Goal: Task Accomplishment & Management: Manage account settings

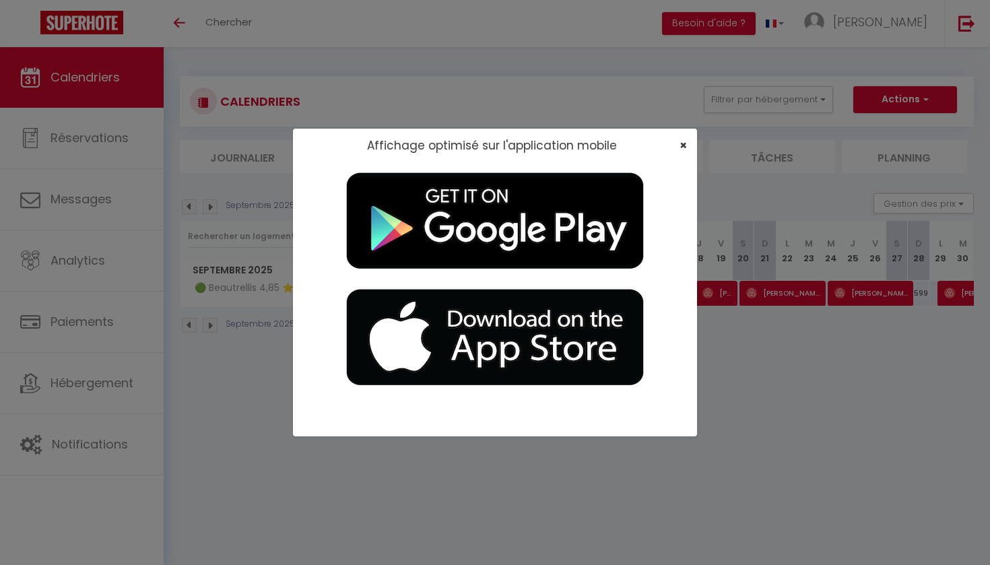
click at [685, 144] on span "×" at bounding box center [683, 145] width 7 height 17
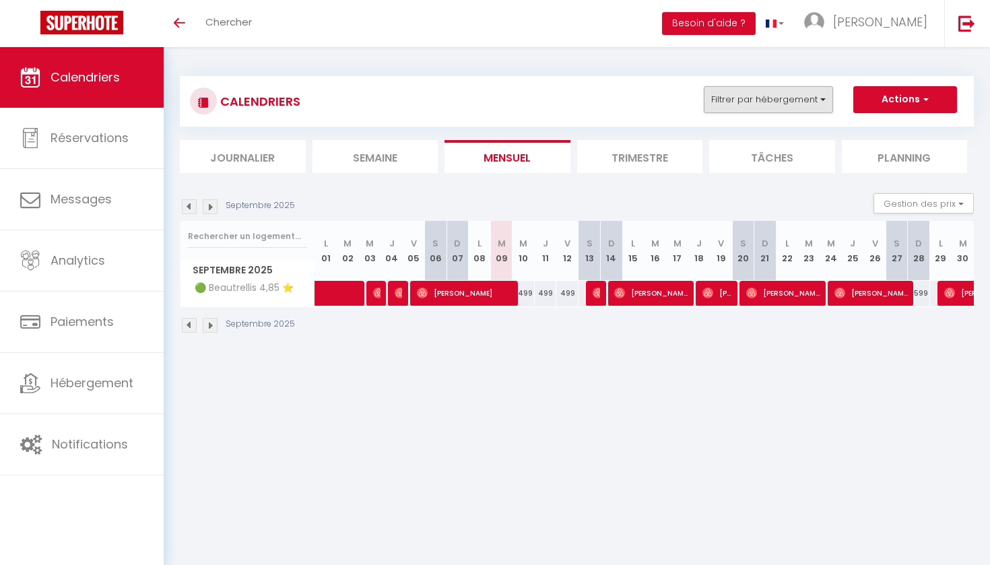
click at [791, 90] on button "Filtrer par hébergement" at bounding box center [768, 99] width 129 height 27
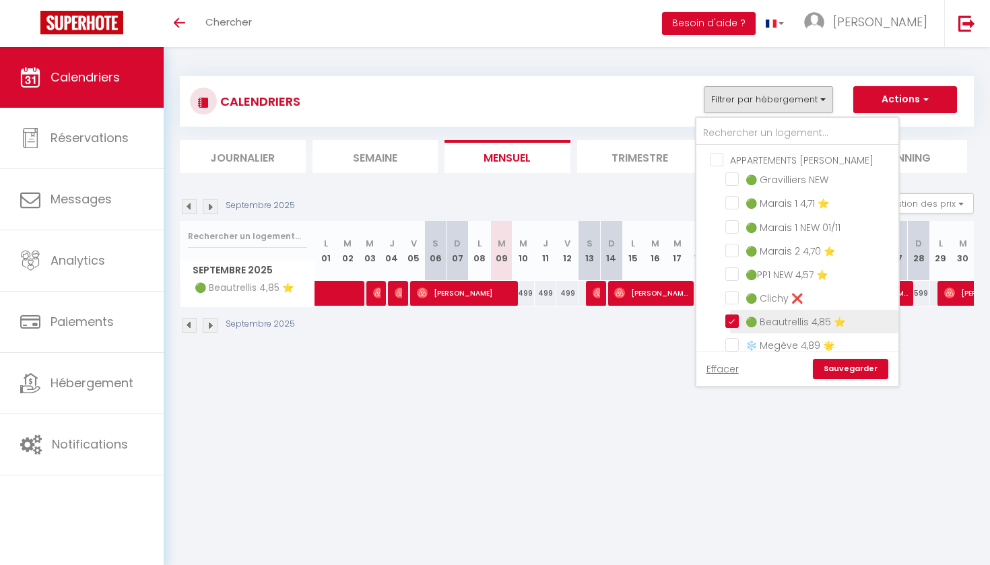
click at [730, 317] on input "🟢 Beautrellis 4,85 ⭐️" at bounding box center [809, 320] width 168 height 13
checkbox input "false"
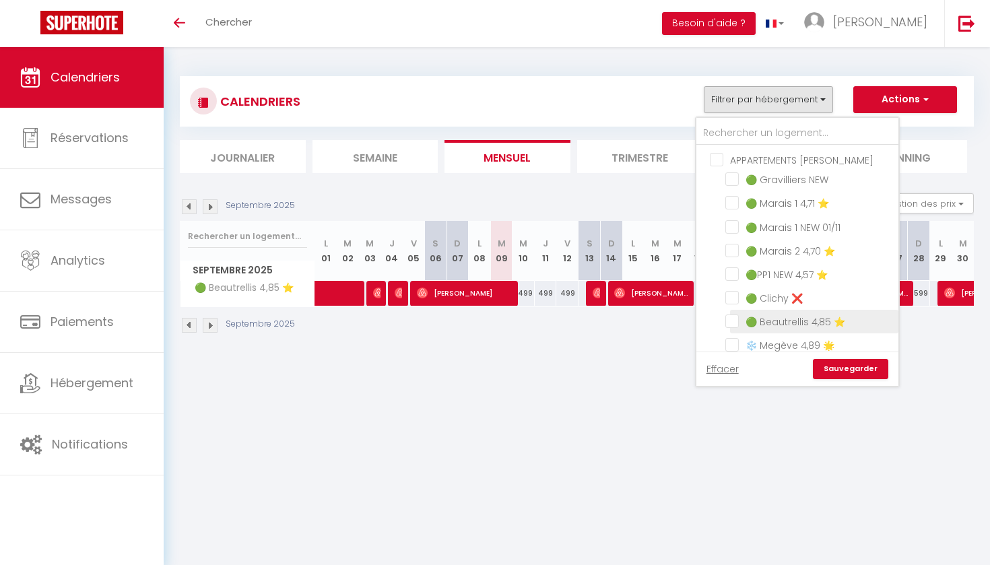
checkbox input "false"
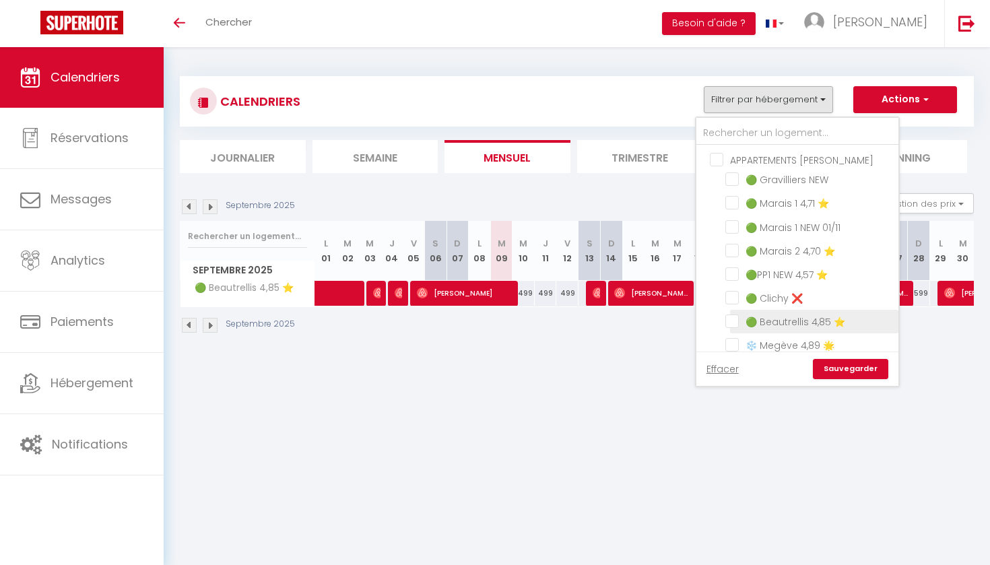
checkbox input "false"
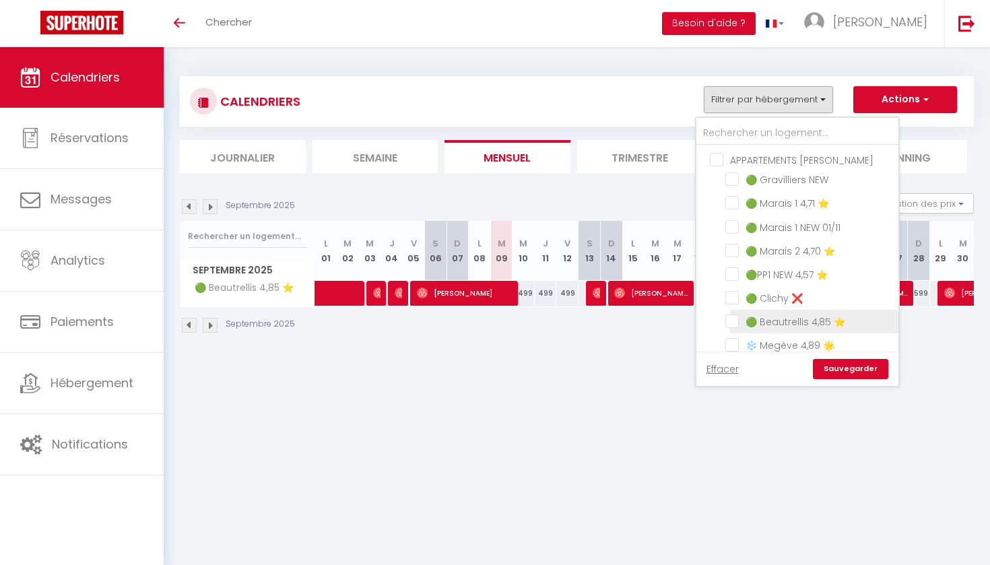
checkbox input "false"
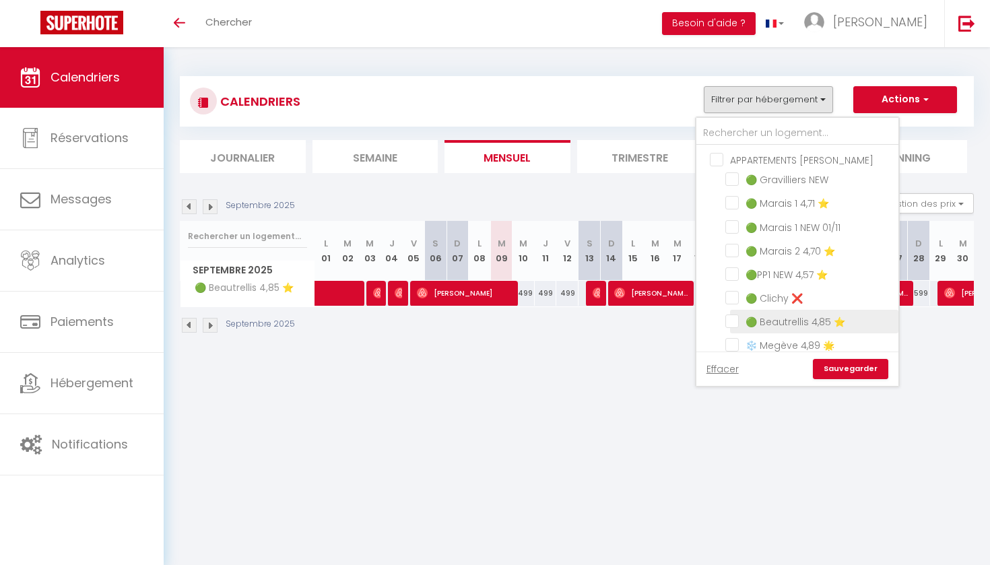
checkbox input "false"
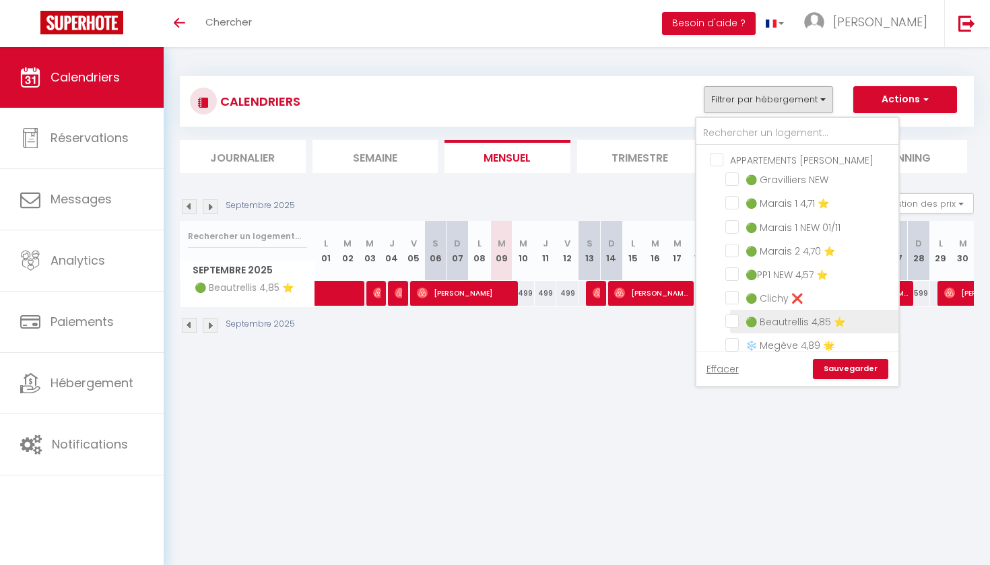
checkbox input "false"
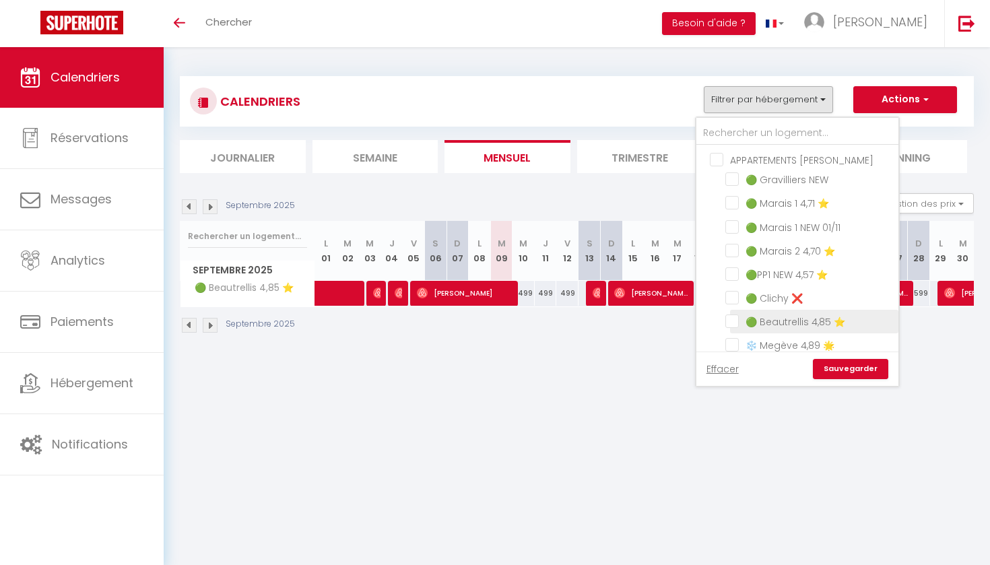
checkbox input "false"
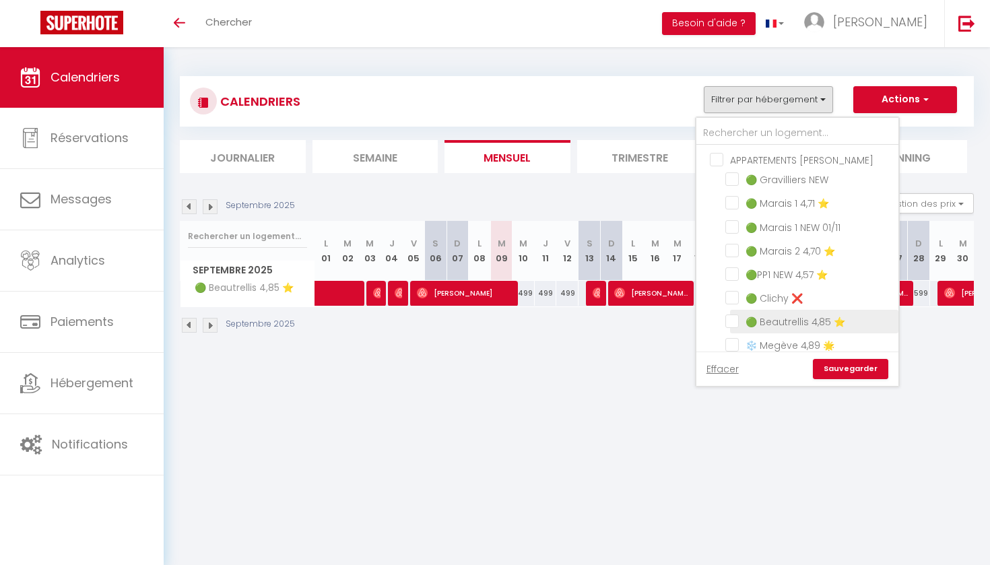
checkbox input "false"
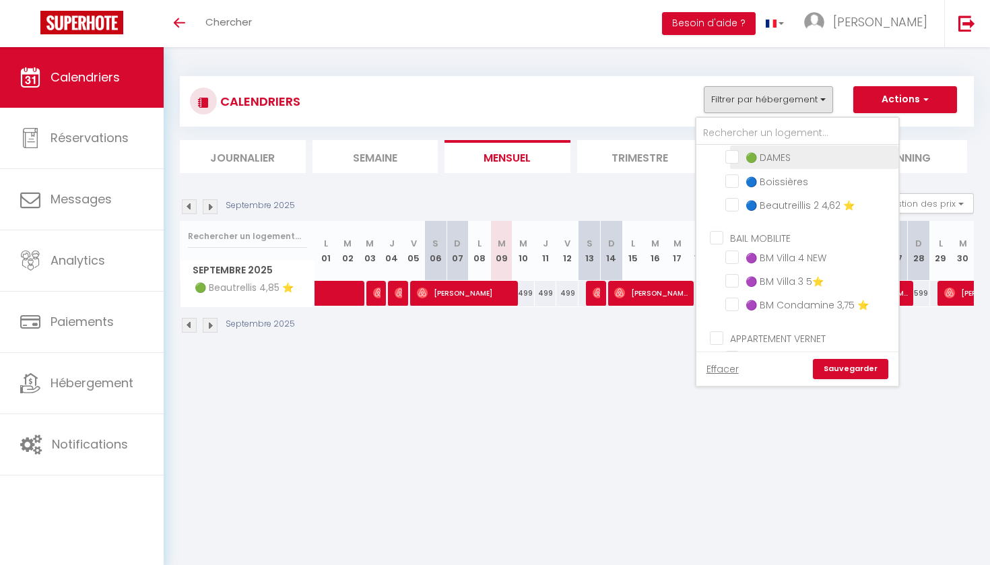
scroll to position [608, 0]
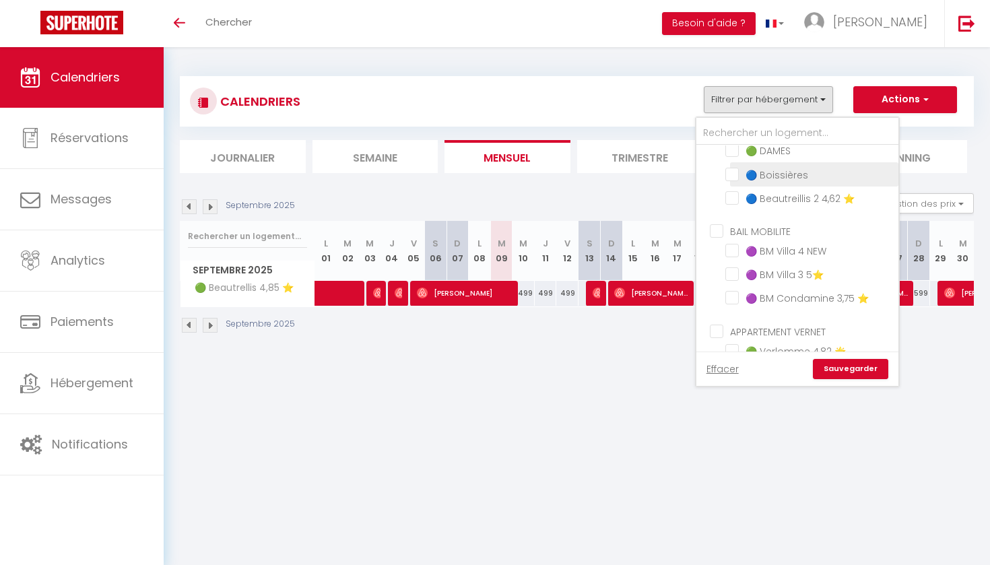
click at [734, 171] on input "🔵 Boissières" at bounding box center [809, 172] width 168 height 13
checkbox input "true"
checkbox input "false"
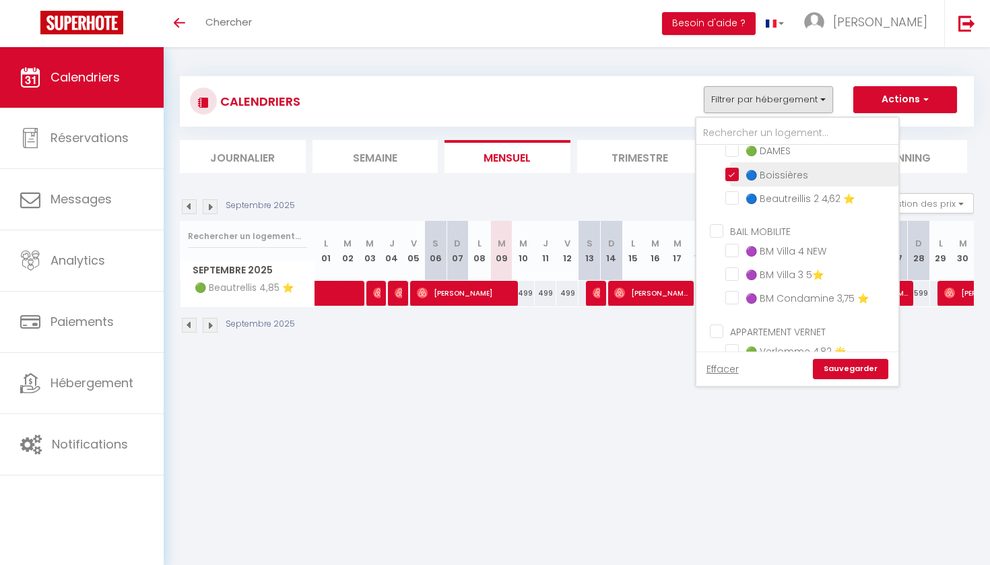
checkbox input "false"
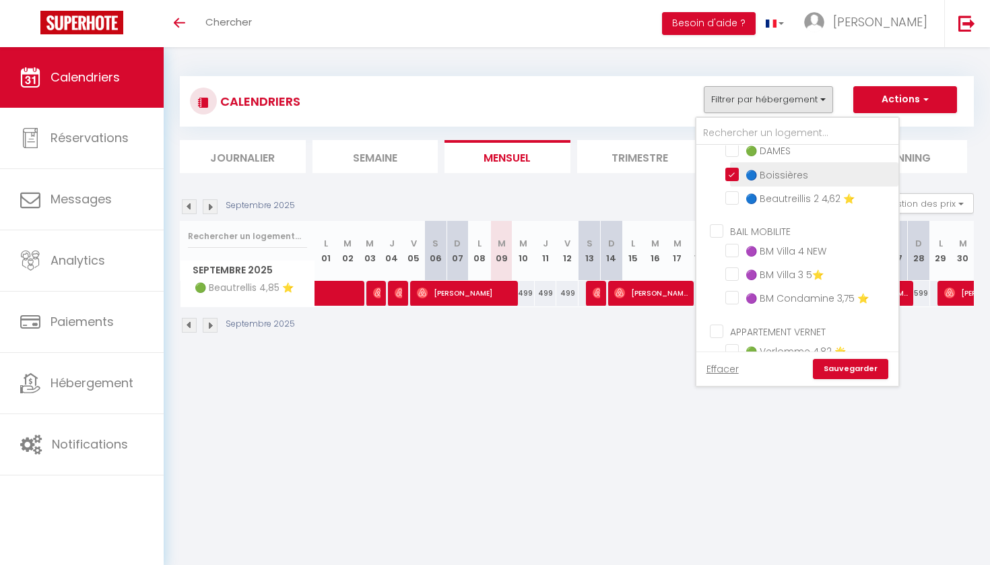
checkbox input "false"
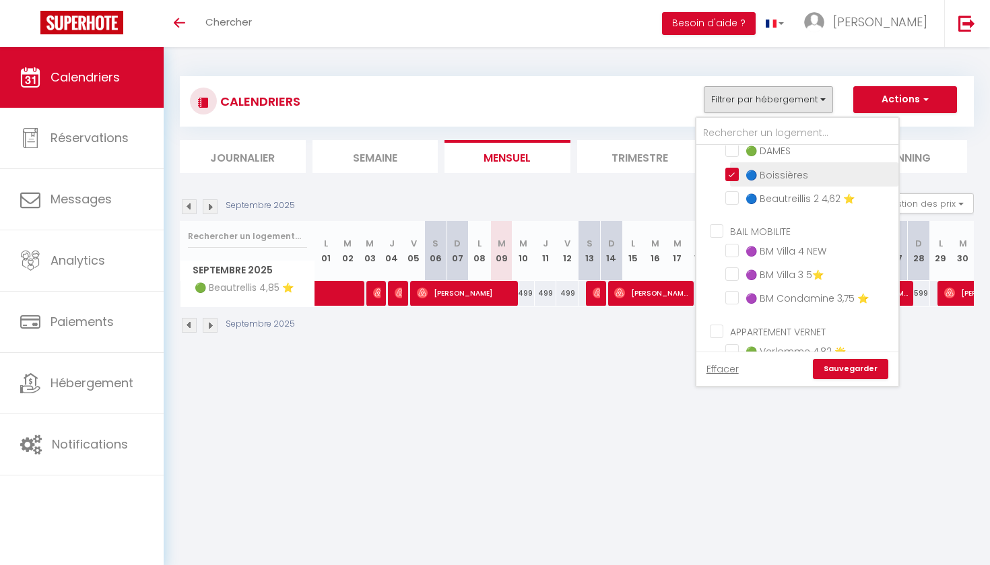
checkbox input "false"
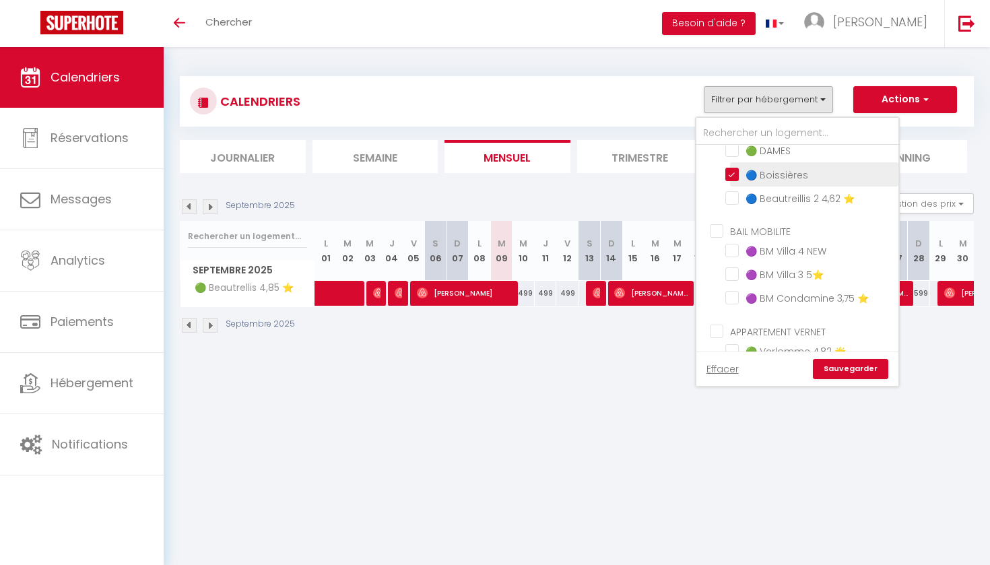
checkbox input "false"
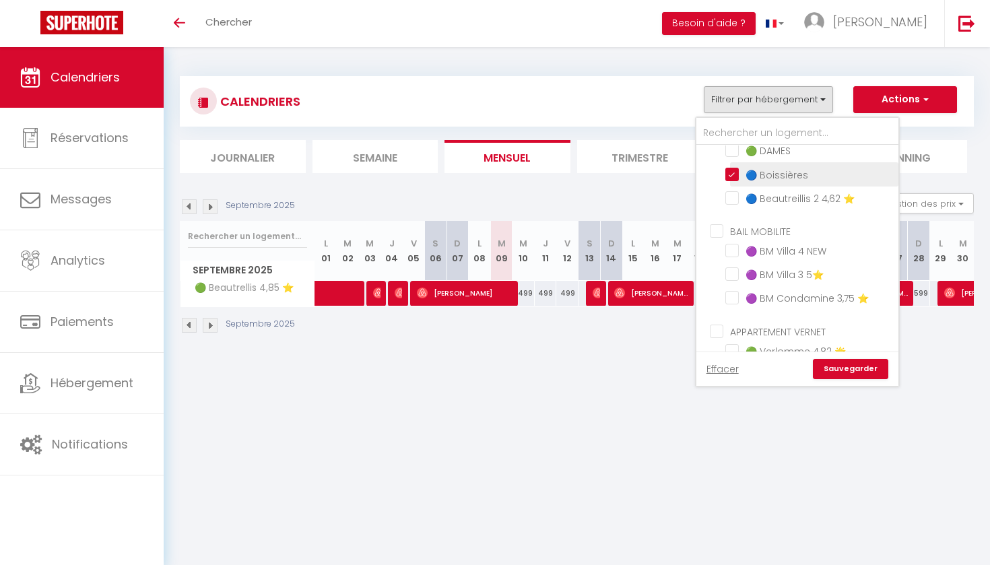
checkbox input "false"
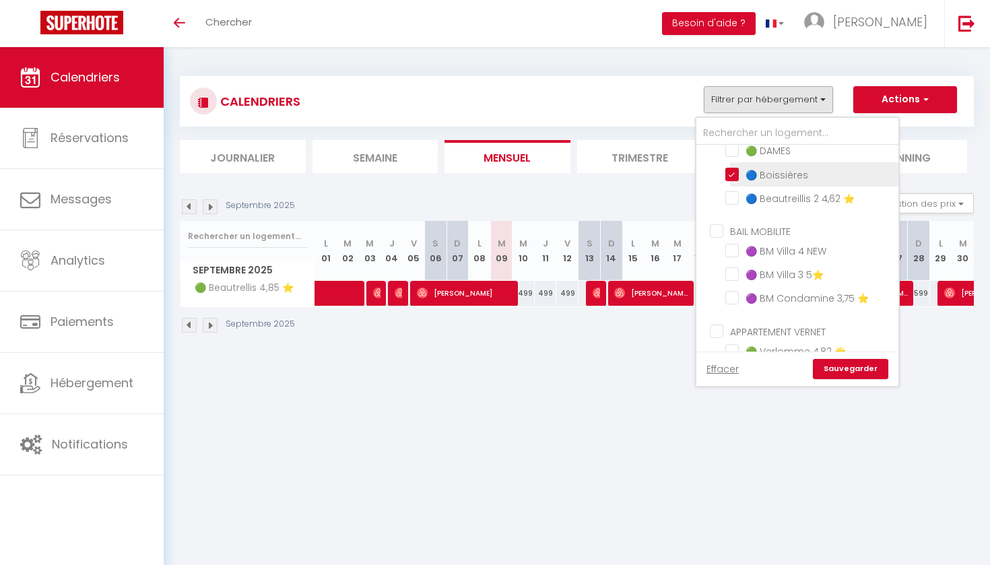
checkbox input "false"
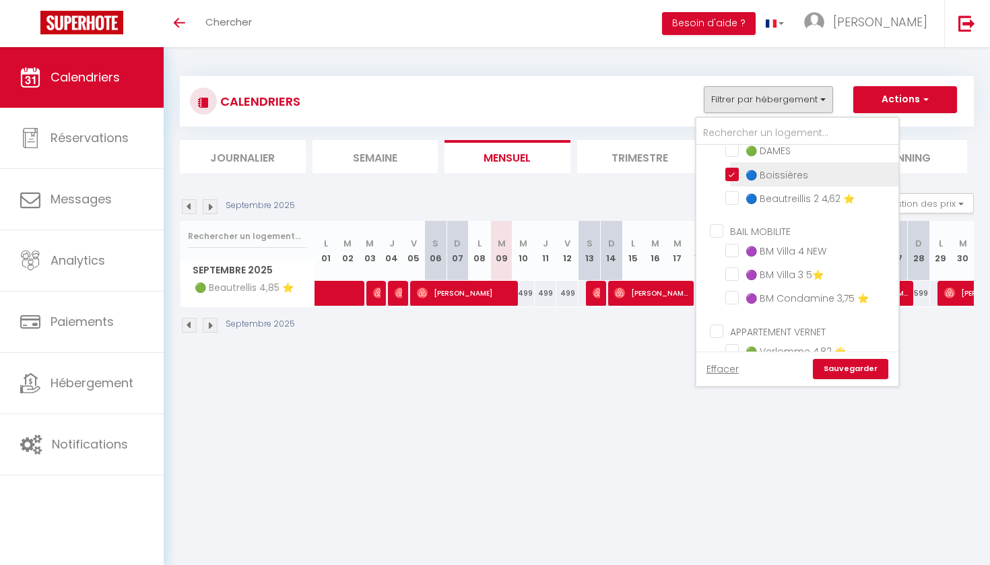
checkbox input "false"
click at [869, 370] on link "Sauvegarder" at bounding box center [850, 369] width 75 height 20
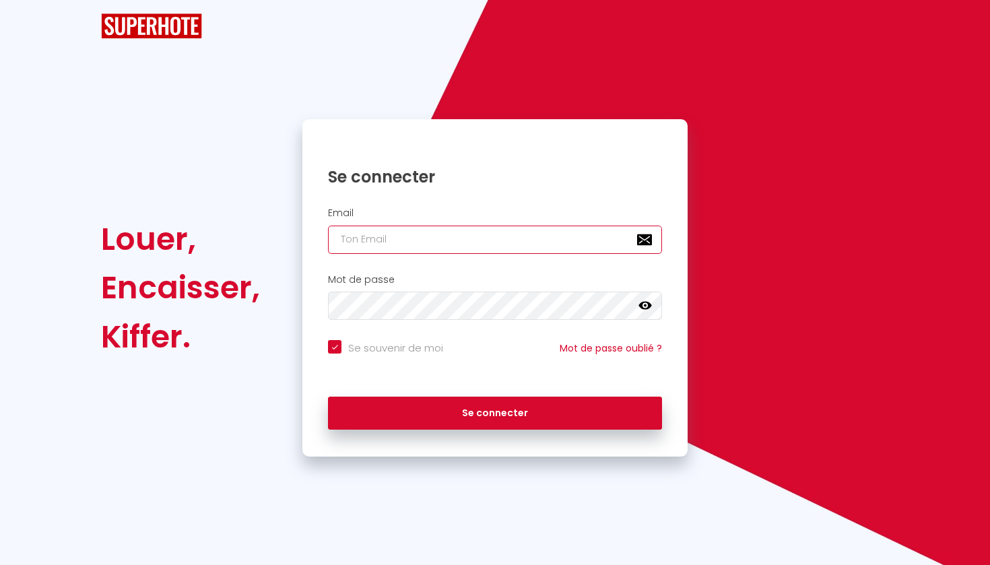
checkbox input "true"
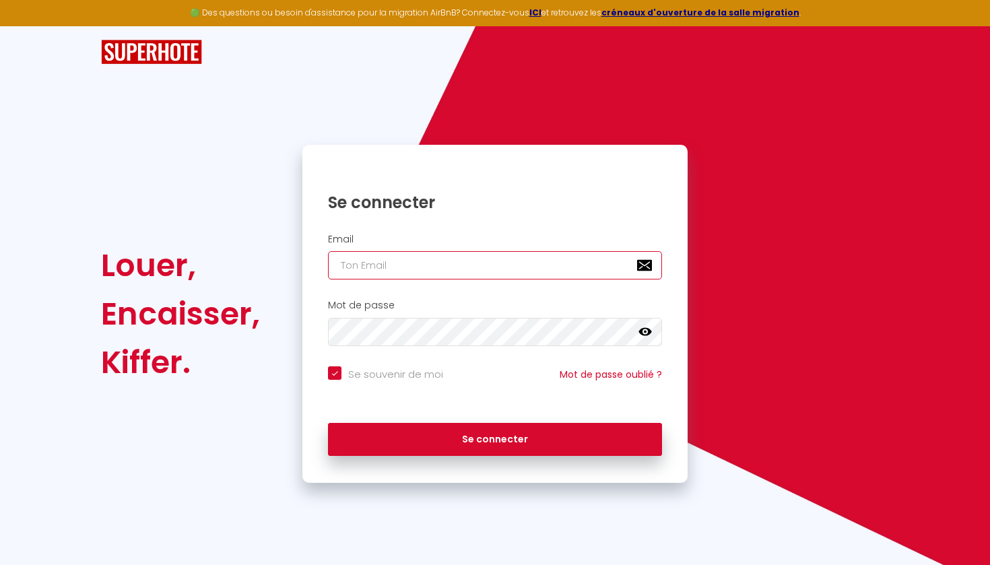
type input "[EMAIL_ADDRESS][DOMAIN_NAME]"
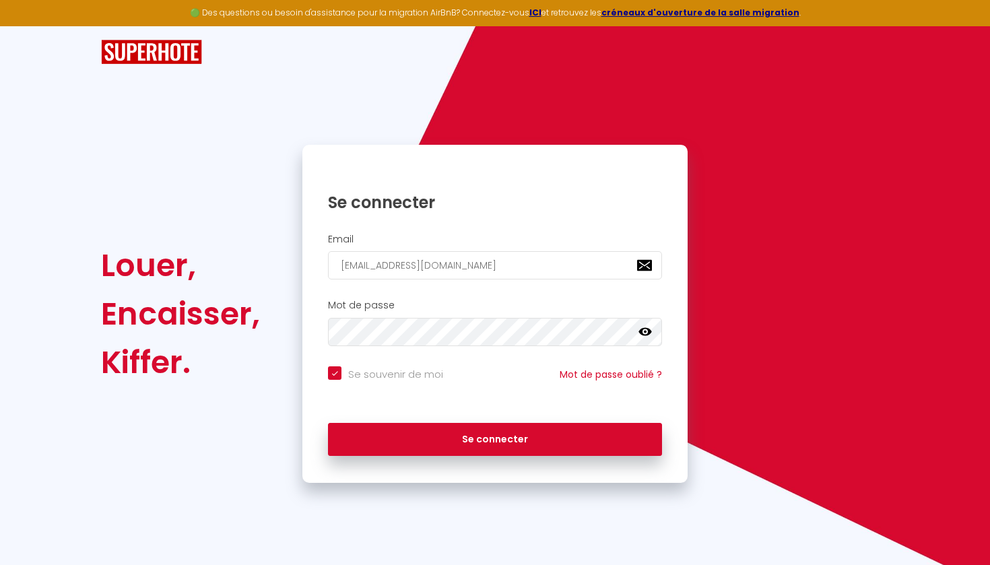
click at [649, 330] on icon at bounding box center [645, 332] width 13 height 8
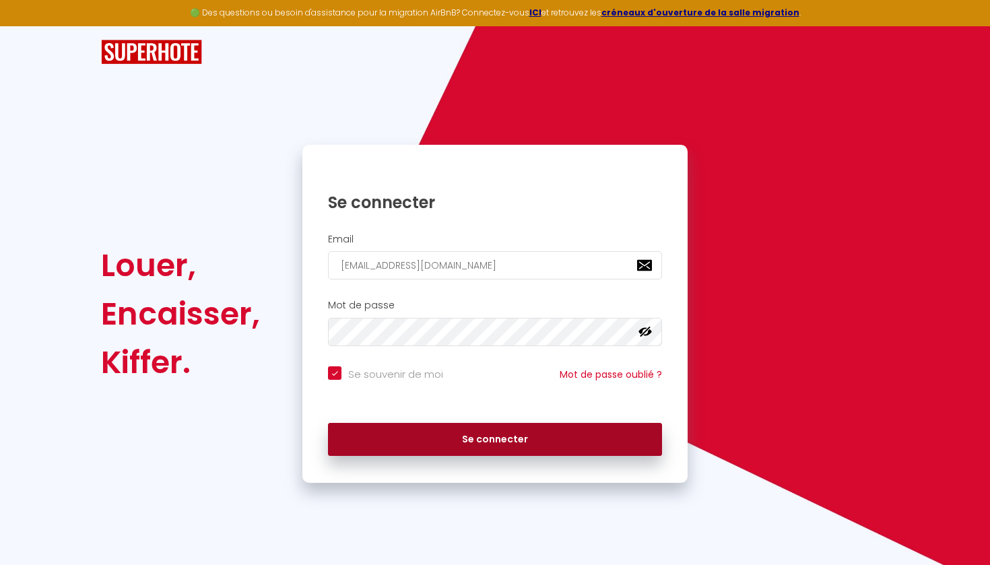
click at [417, 423] on button "Se connecter" at bounding box center [495, 440] width 334 height 34
checkbox input "true"
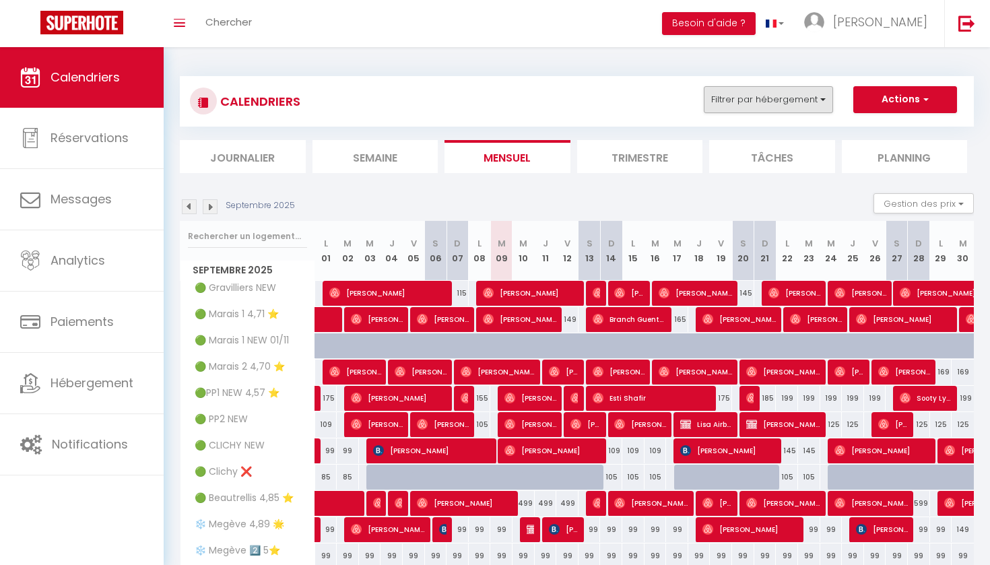
scroll to position [-1, 0]
click at [772, 110] on button "Filtrer par hébergement" at bounding box center [768, 99] width 129 height 27
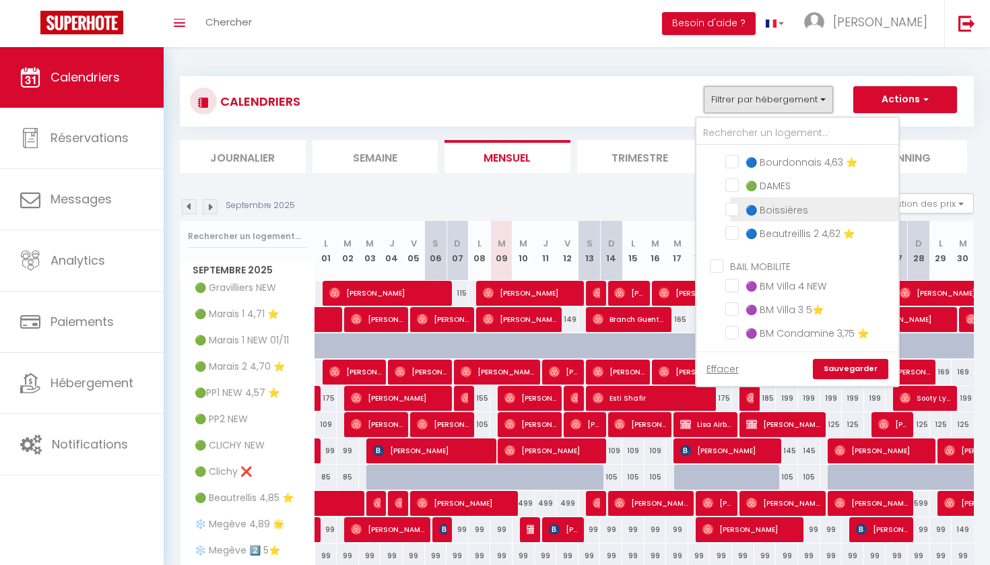
scroll to position [575, 0]
click at [743, 201] on input "🔵 Boissières" at bounding box center [809, 205] width 168 height 13
checkbox input "true"
checkbox input "false"
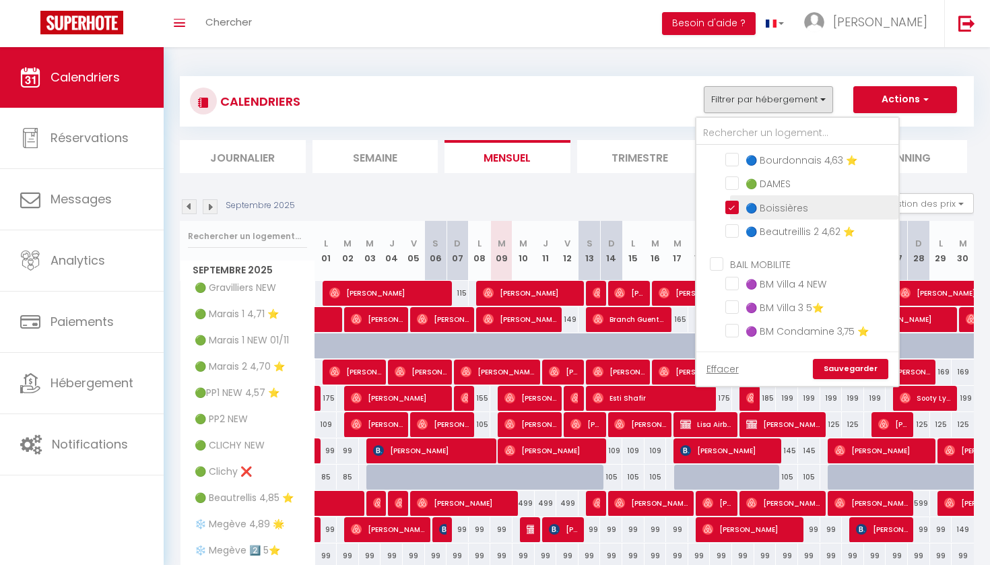
checkbox input "false"
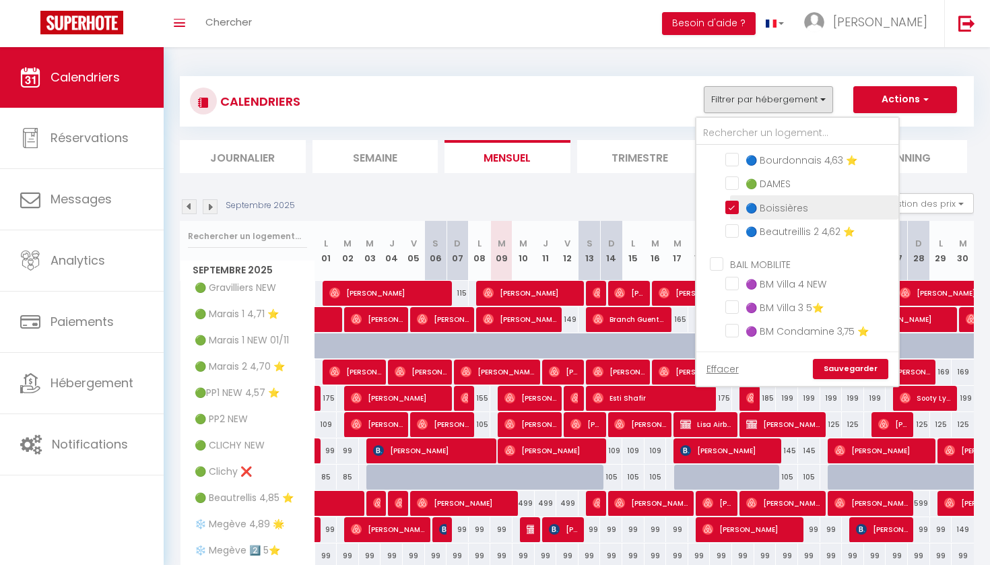
checkbox input "false"
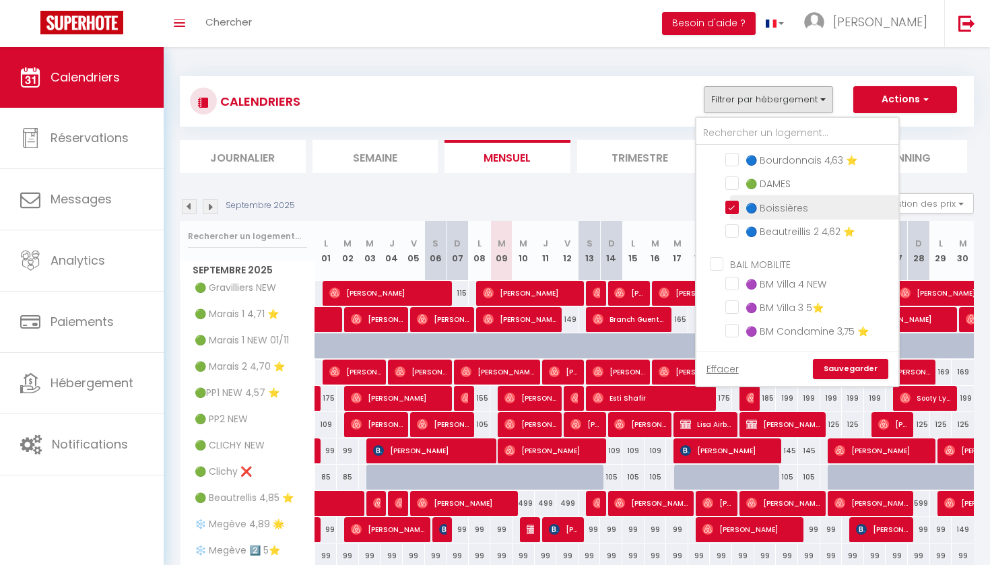
checkbox input "false"
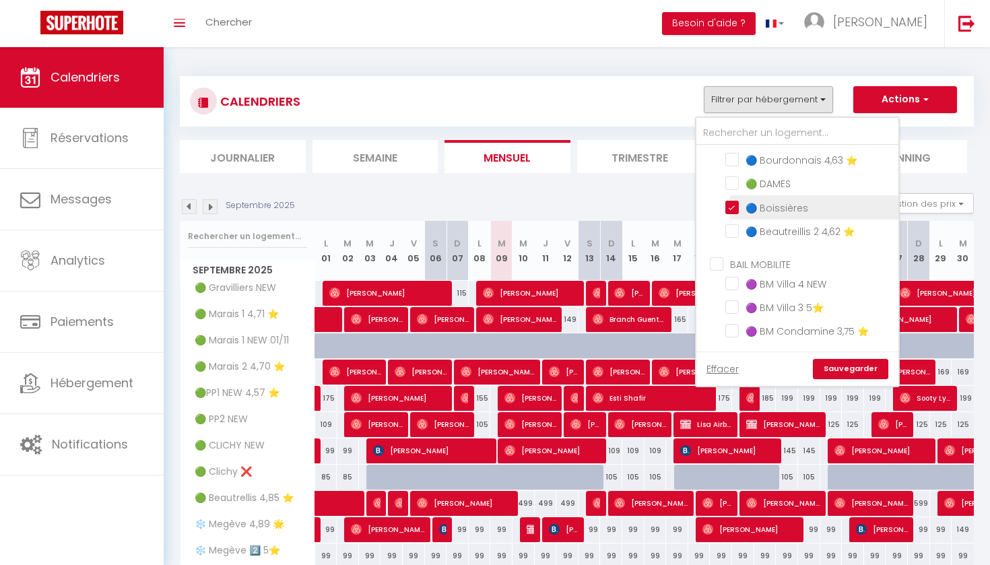
checkbox input "false"
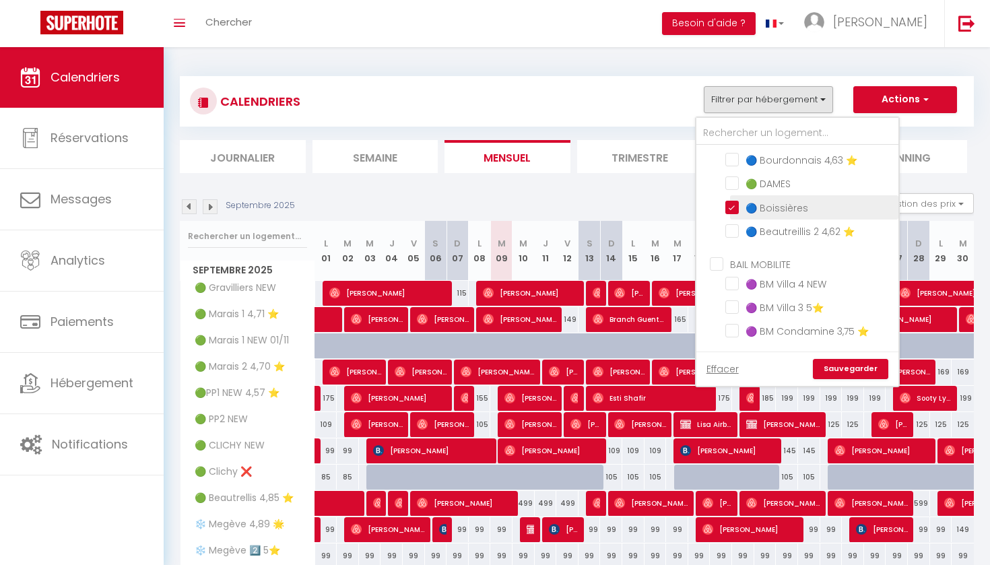
checkbox input "false"
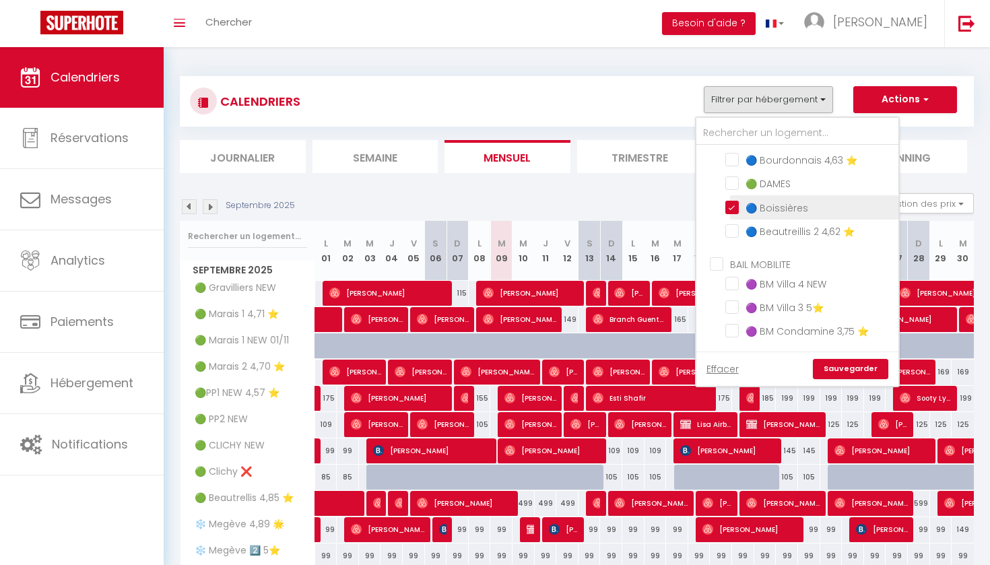
checkbox input "false"
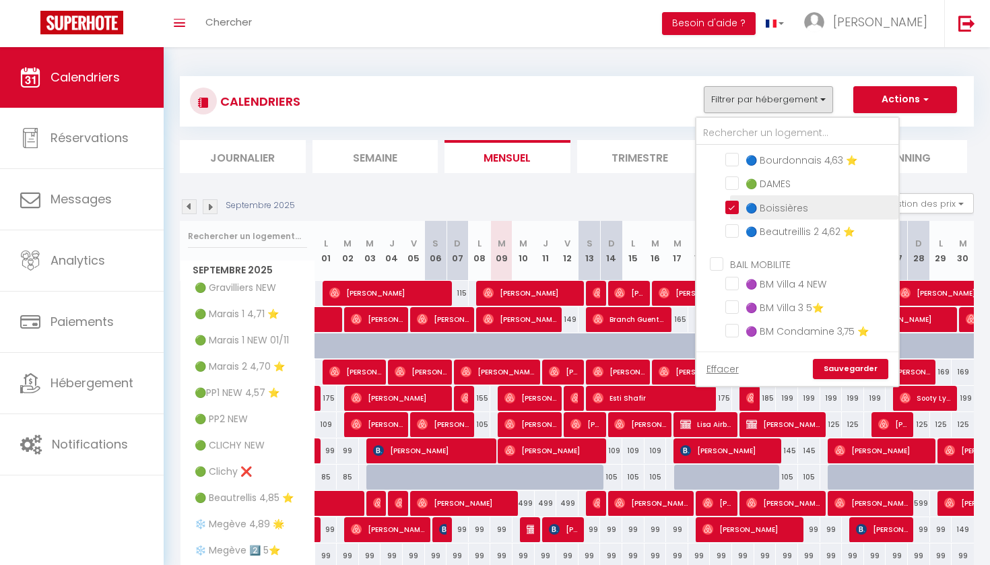
checkbox input "false"
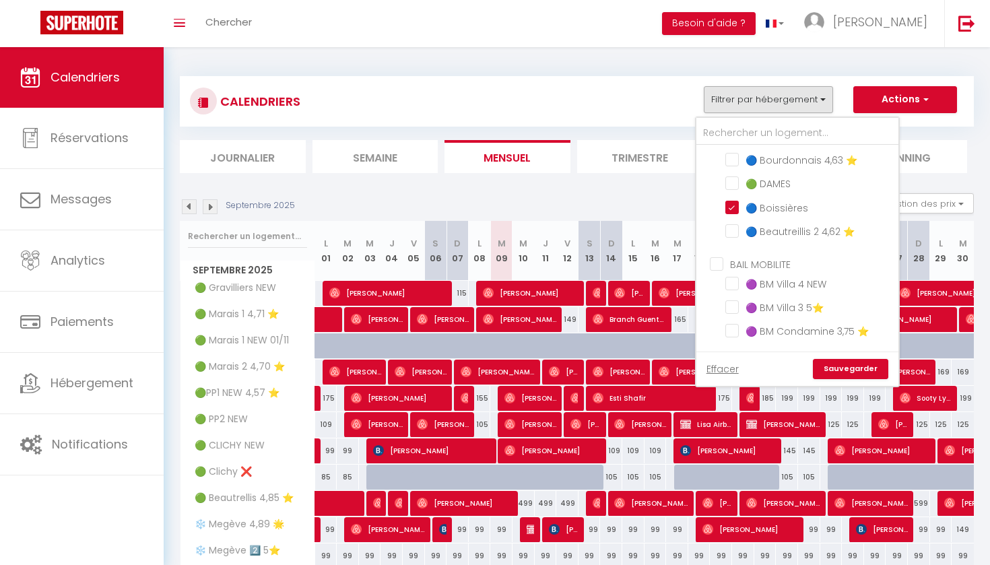
click at [847, 368] on link "Sauvegarder" at bounding box center [850, 369] width 75 height 20
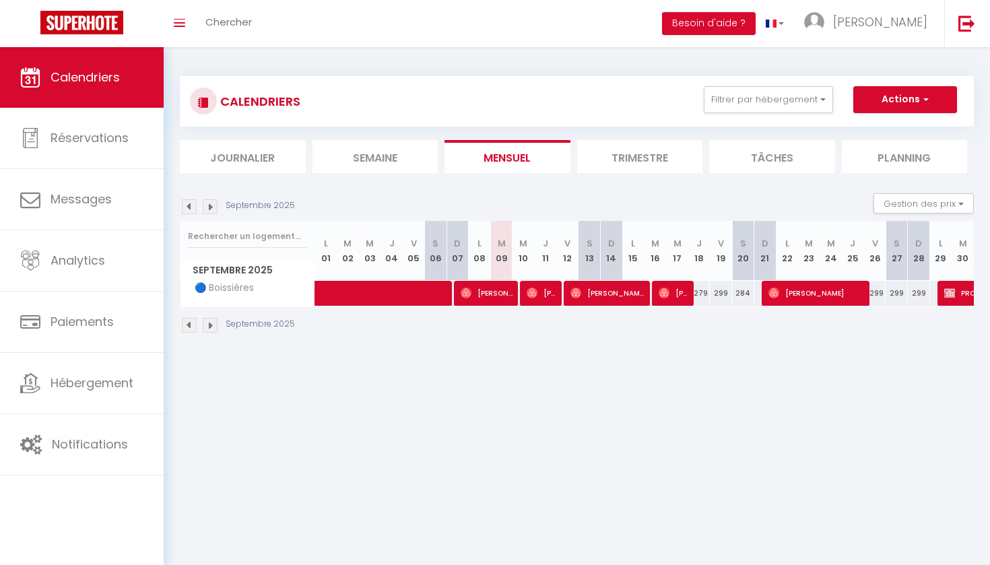
click at [492, 301] on span "[PERSON_NAME] [PERSON_NAME]" at bounding box center [487, 293] width 52 height 26
select select "OK"
select select "0"
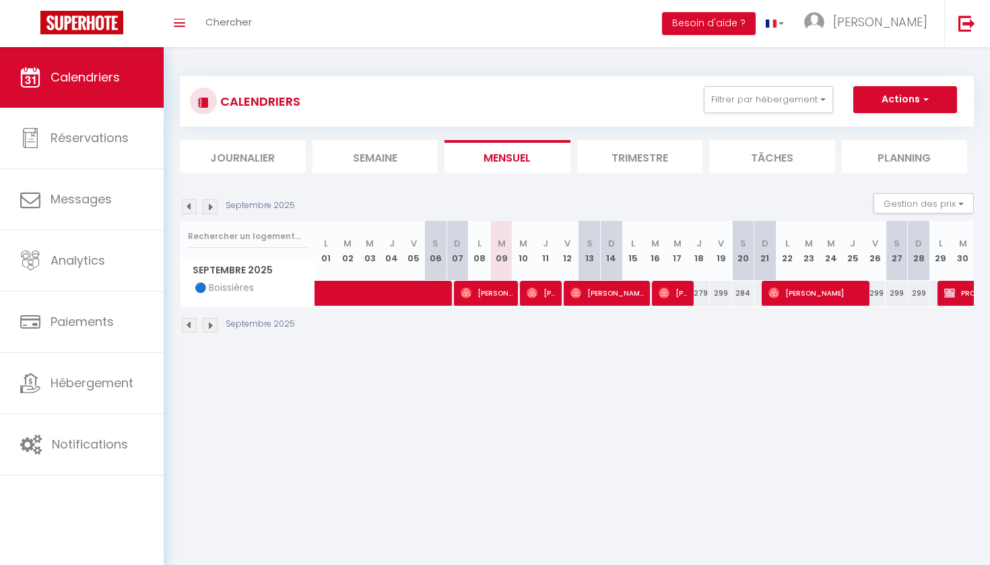
select select "1"
select select
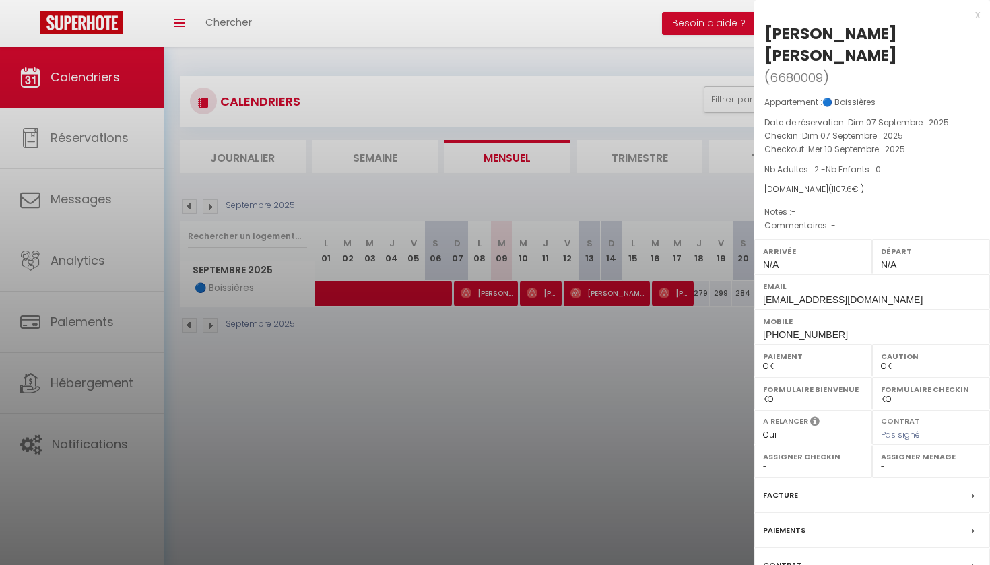
click at [546, 299] on div at bounding box center [495, 282] width 990 height 565
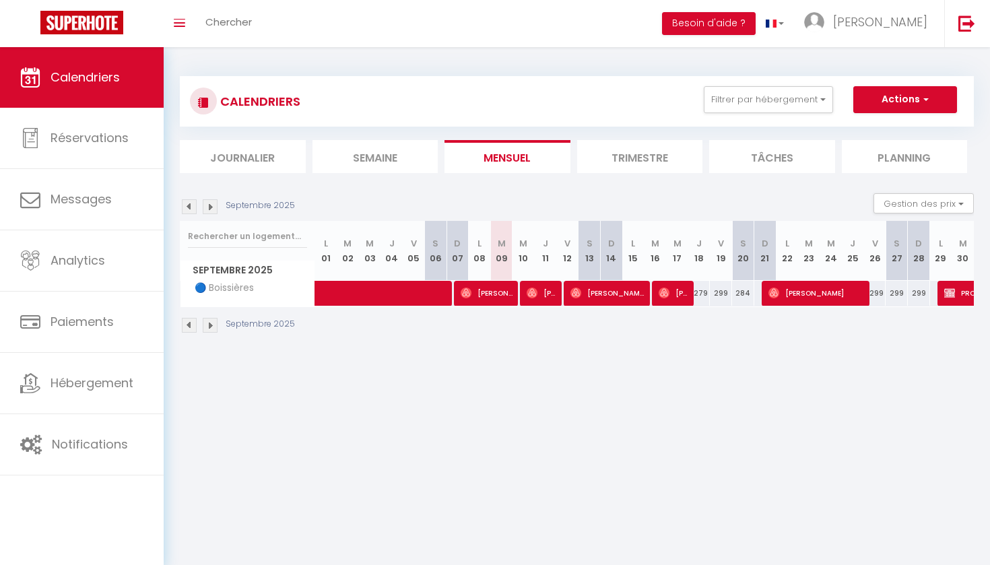
click at [536, 290] on img at bounding box center [532, 293] width 11 height 11
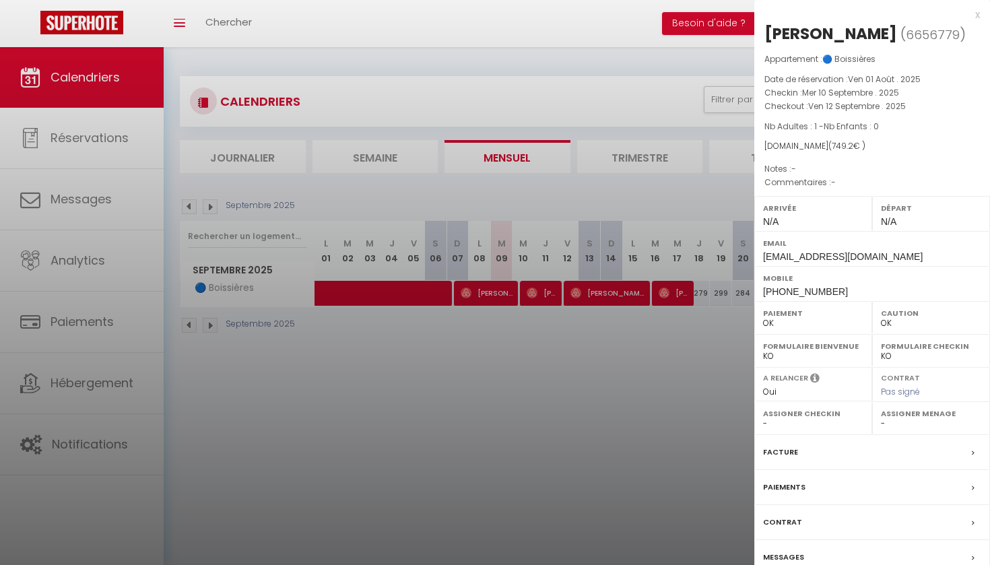
click at [547, 358] on div at bounding box center [495, 282] width 990 height 565
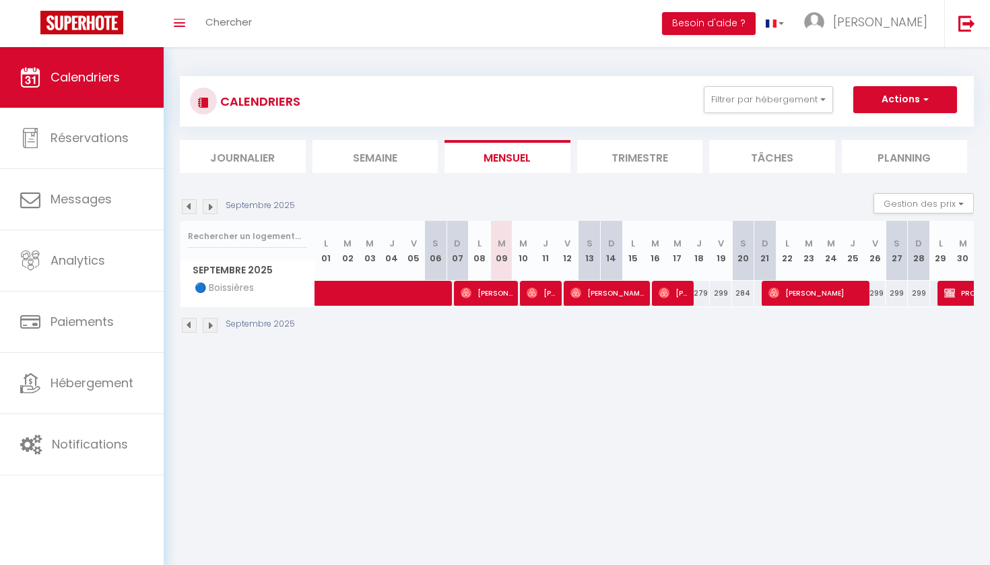
click at [674, 298] on span "[PERSON_NAME]" at bounding box center [674, 293] width 30 height 26
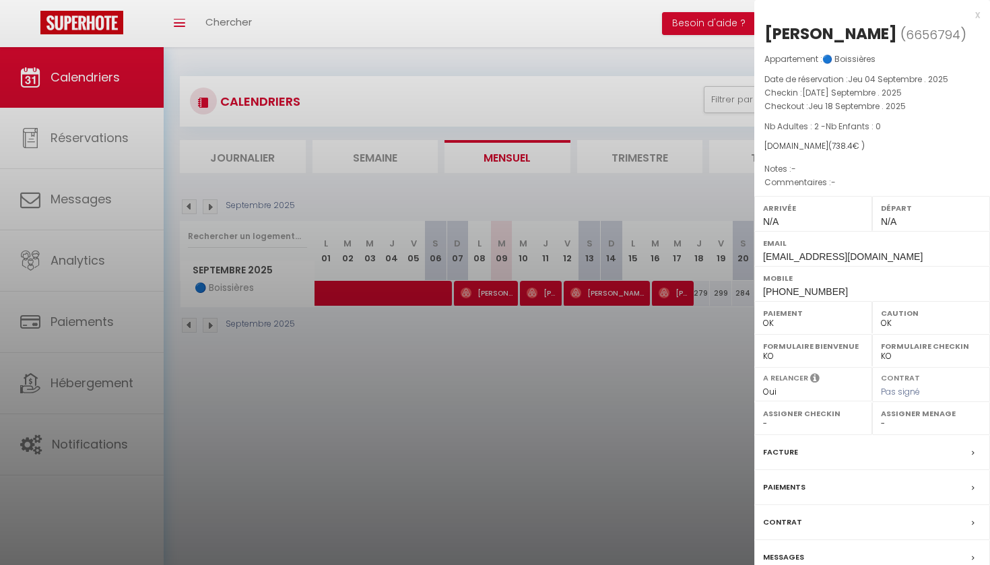
click at [639, 314] on div at bounding box center [495, 282] width 990 height 565
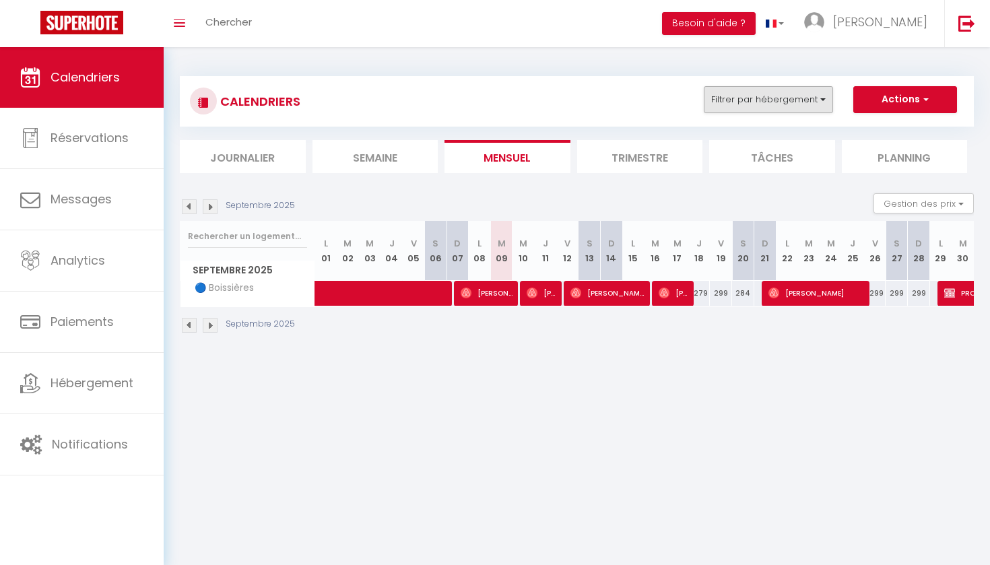
click at [784, 93] on button "Filtrer par hébergement" at bounding box center [768, 99] width 129 height 27
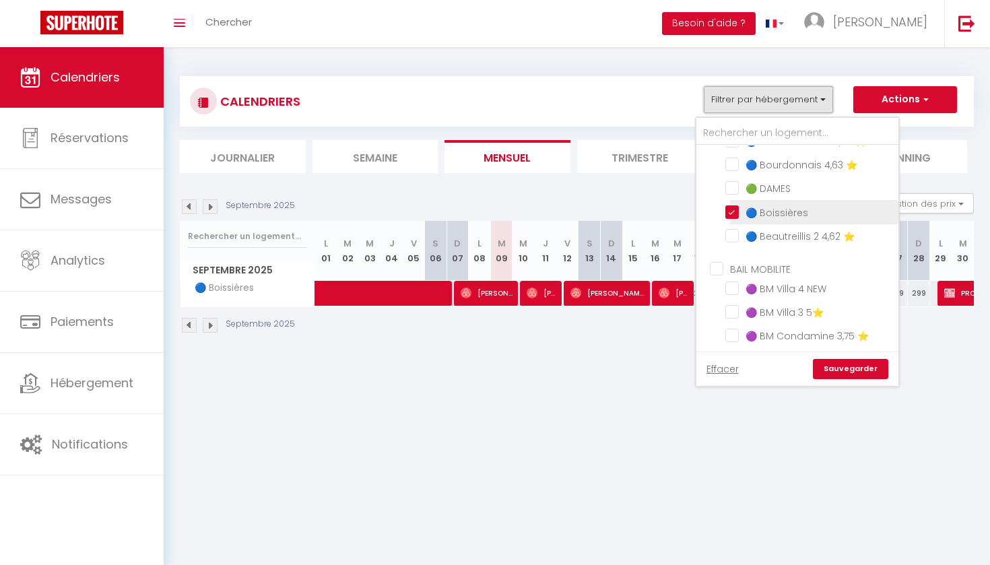
scroll to position [571, 0]
click at [727, 203] on input "🔵 Boissières" at bounding box center [809, 209] width 168 height 13
checkbox input "false"
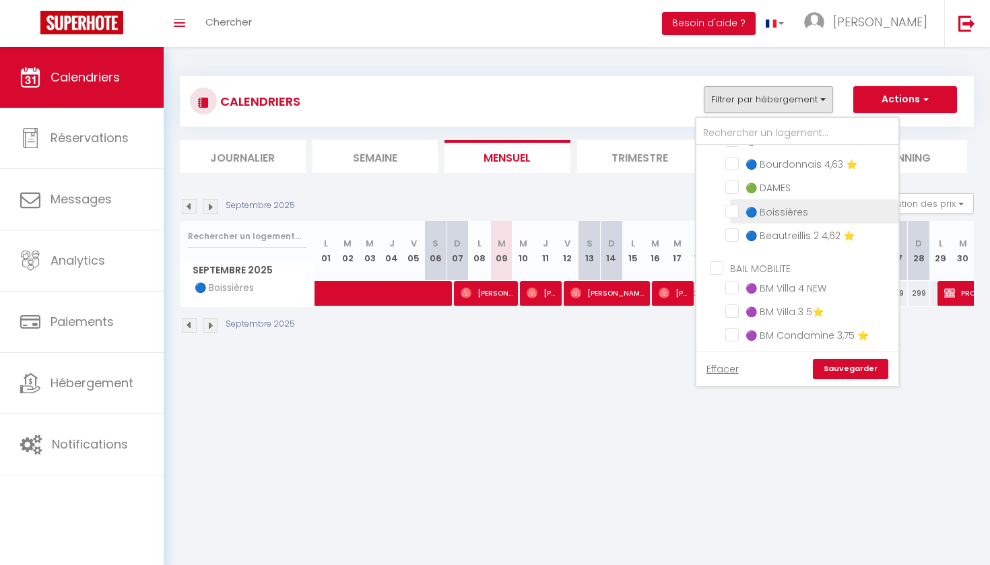
checkbox input "false"
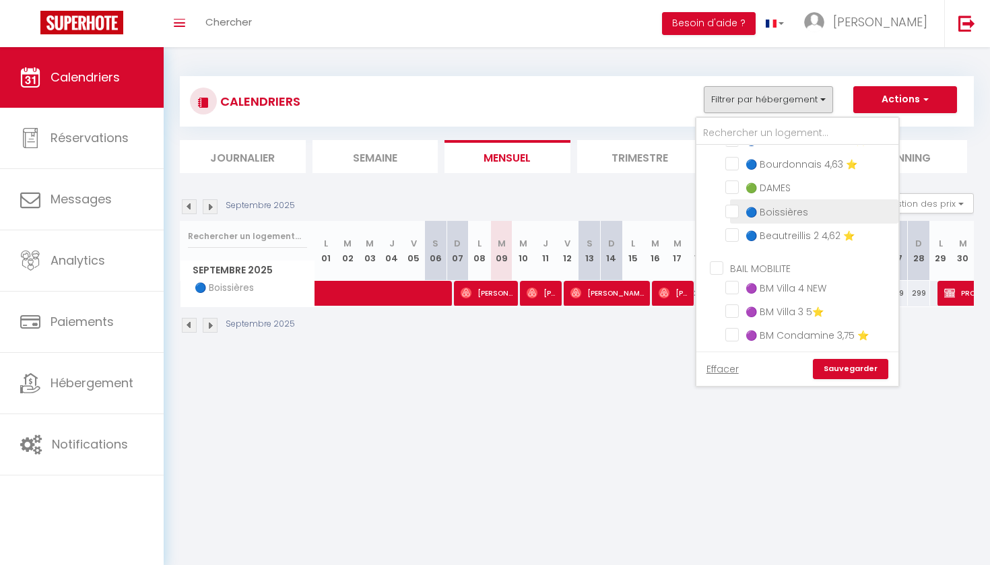
checkbox input "false"
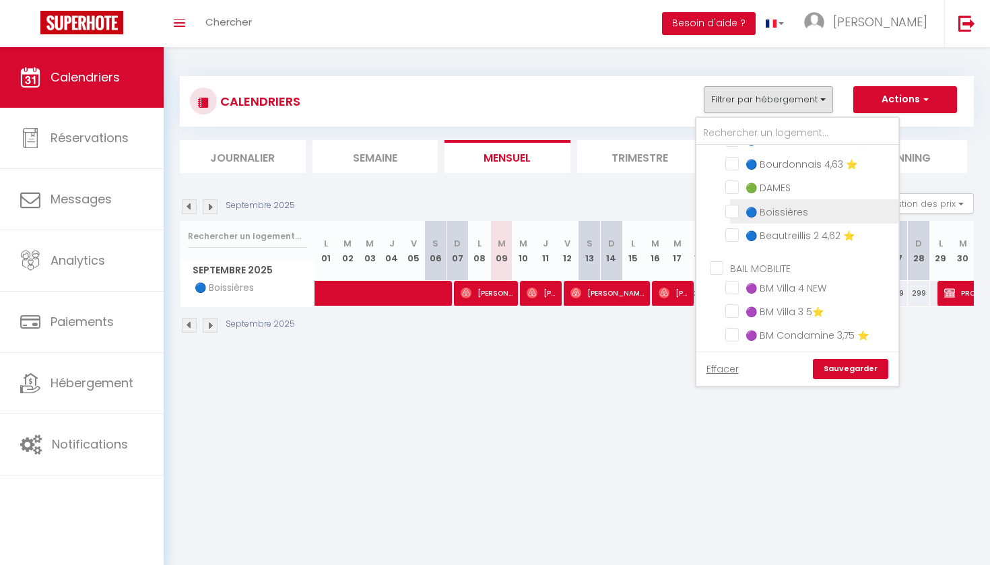
checkbox input "false"
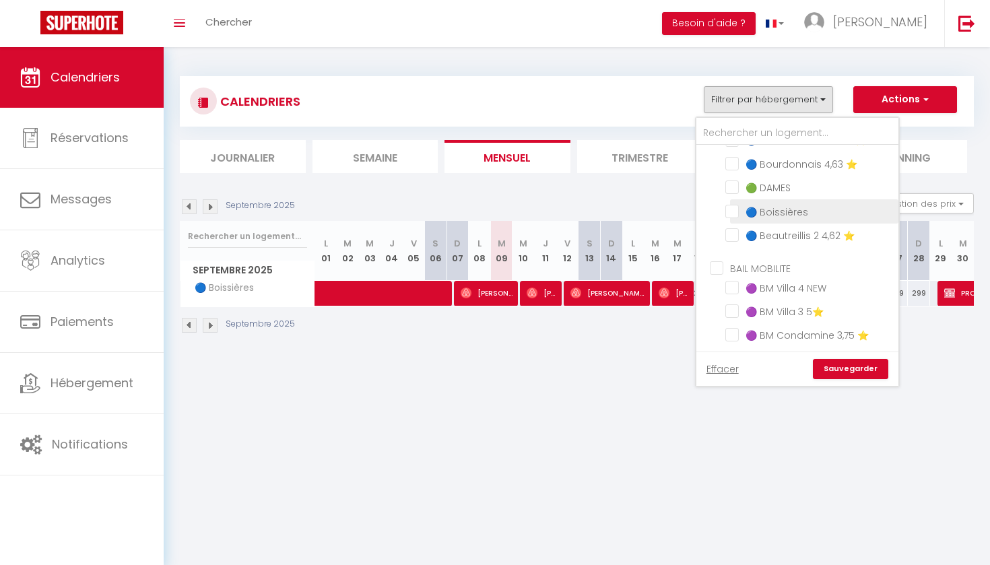
checkbox input "false"
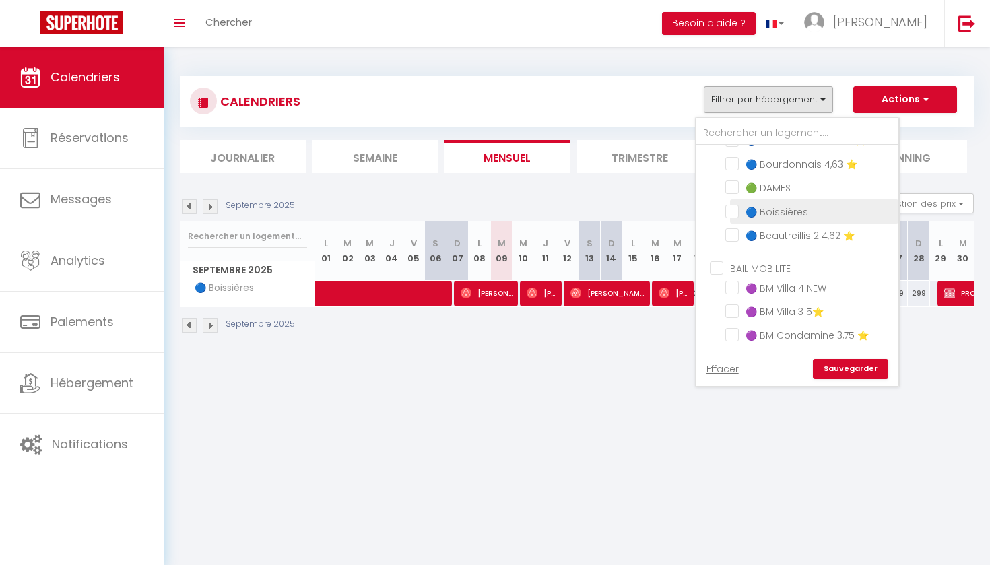
checkbox input "false"
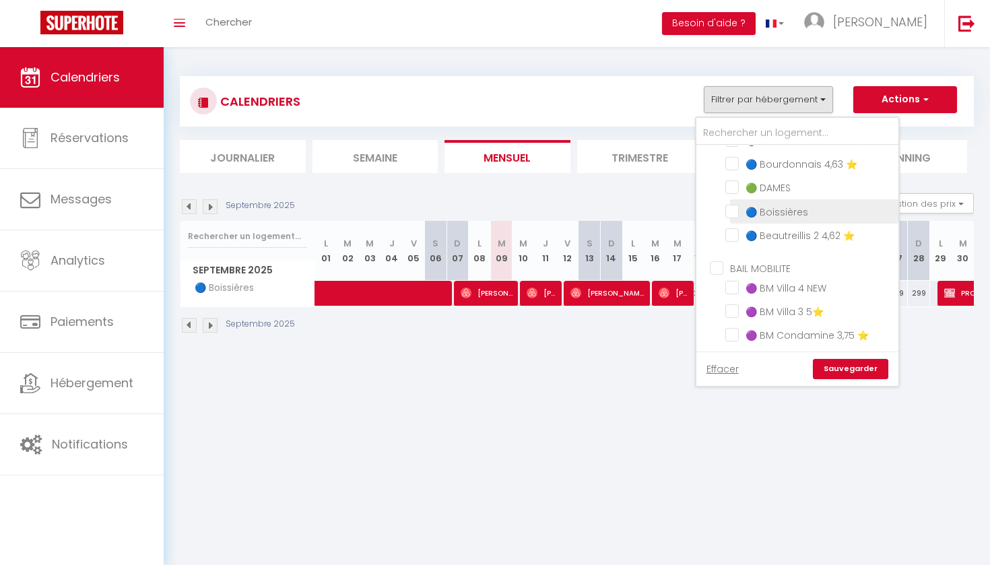
checkbox input "false"
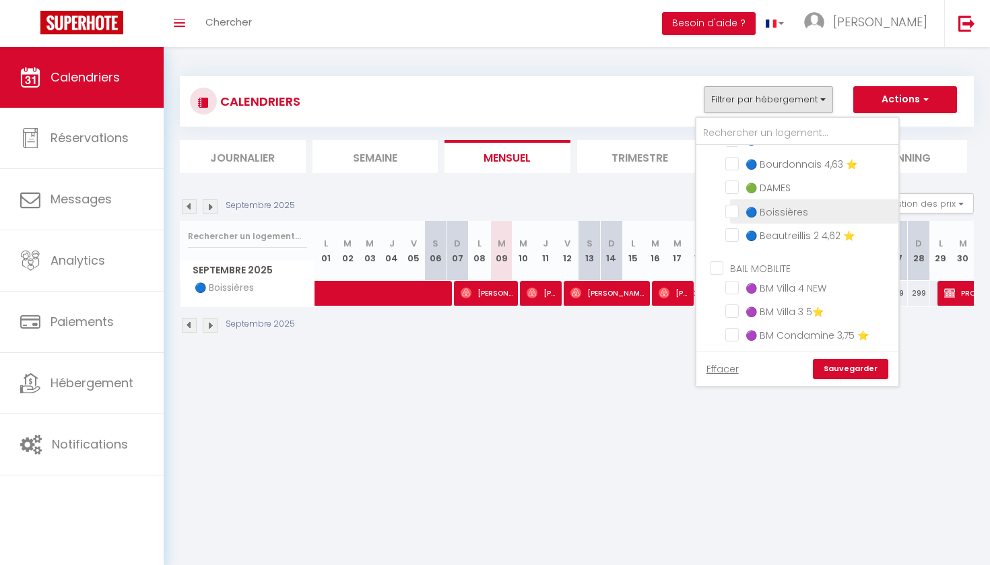
checkbox input "false"
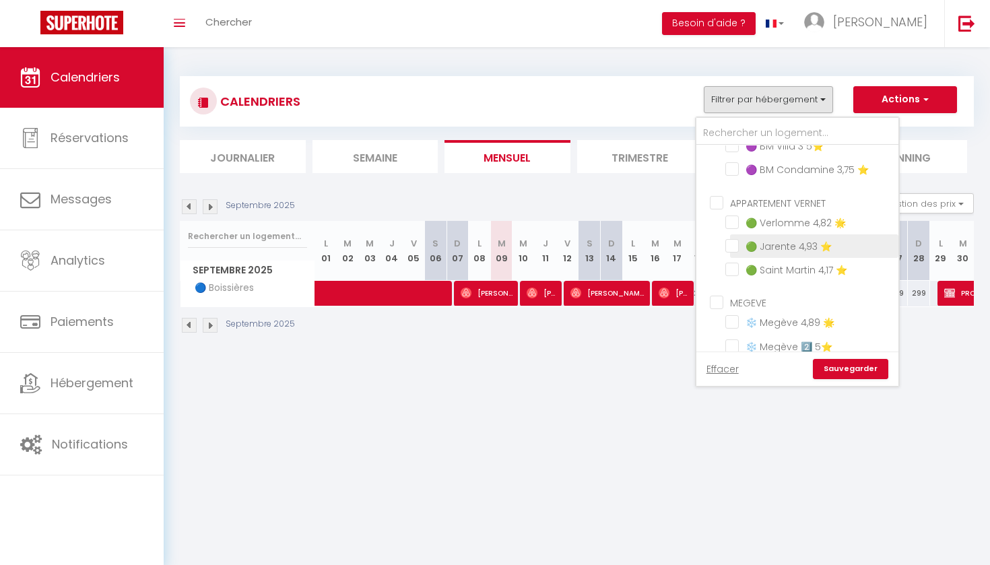
scroll to position [592, 0]
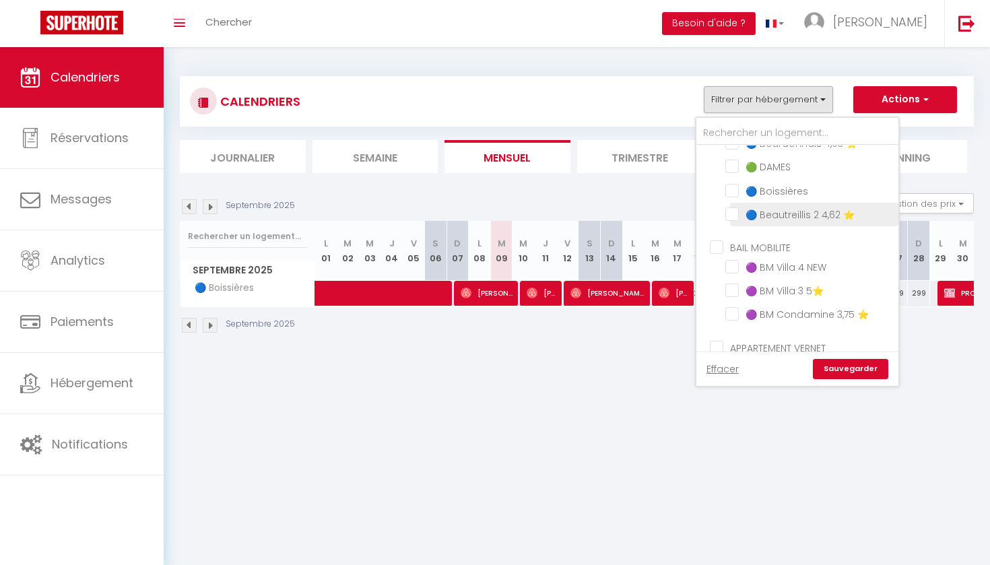
click at [736, 207] on input "🔵 Beautreillis 2 4,62 ⭐️" at bounding box center [809, 213] width 168 height 13
checkbox input "true"
checkbox input "false"
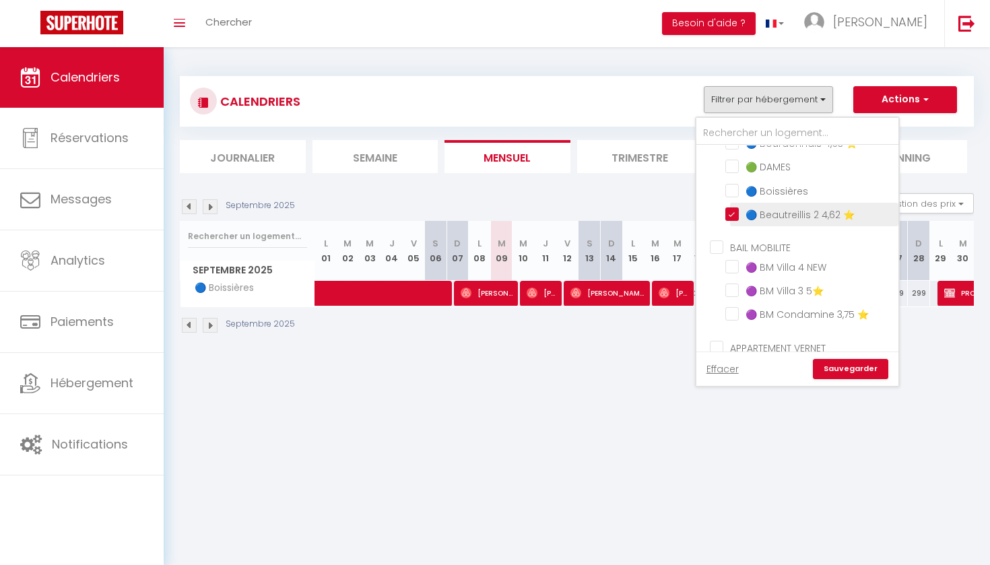
checkbox input "false"
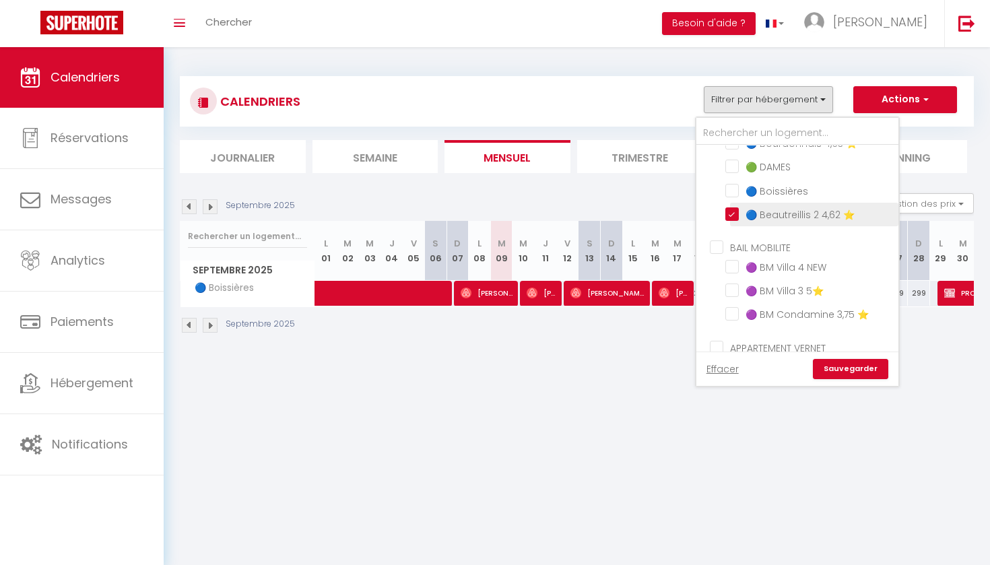
checkbox input "false"
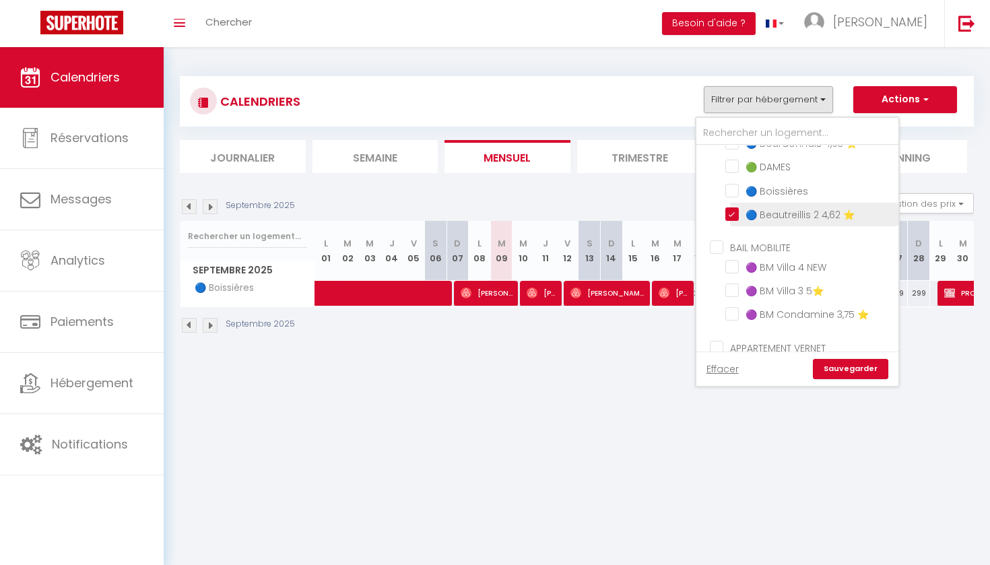
checkbox input "false"
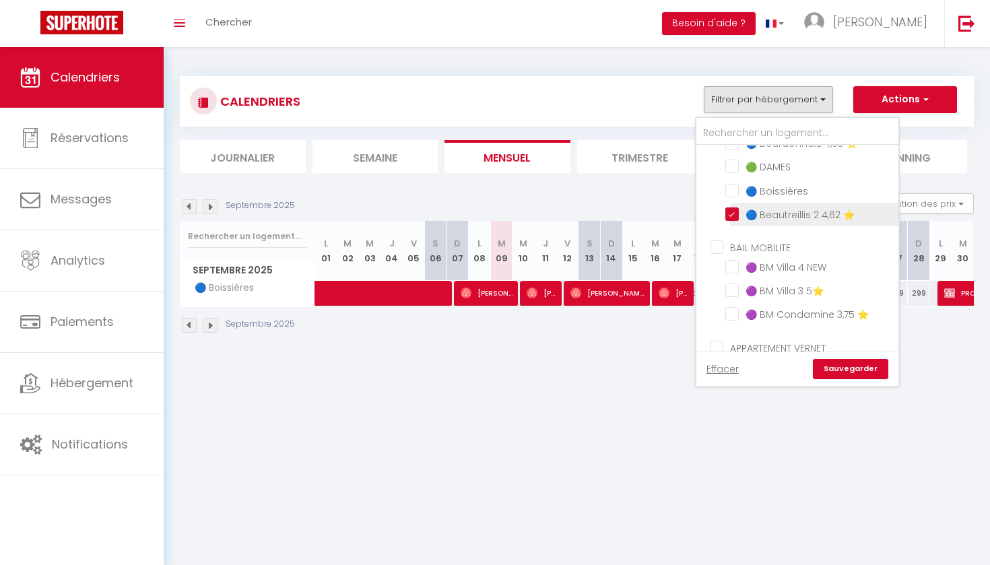
checkbox input "false"
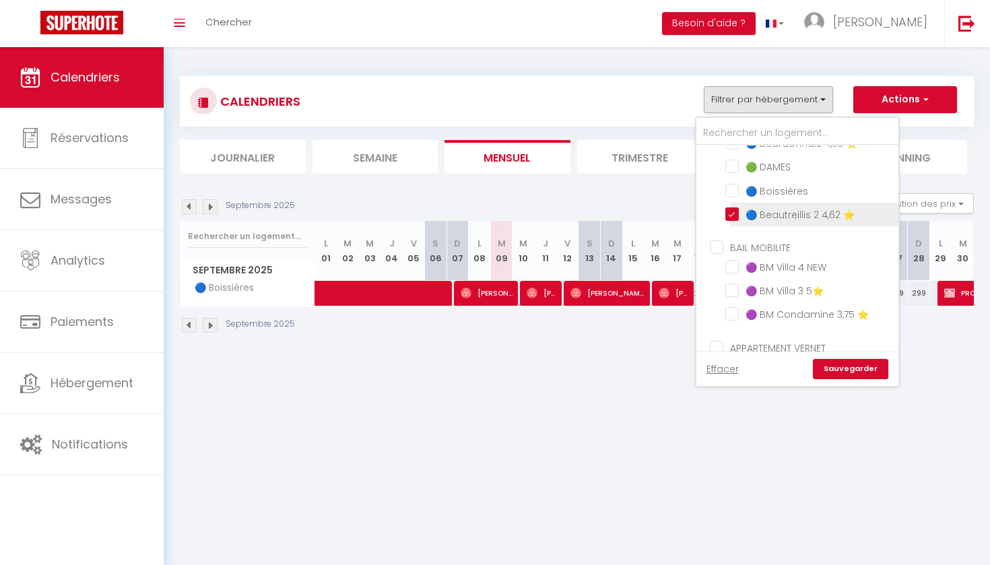
checkbox input "false"
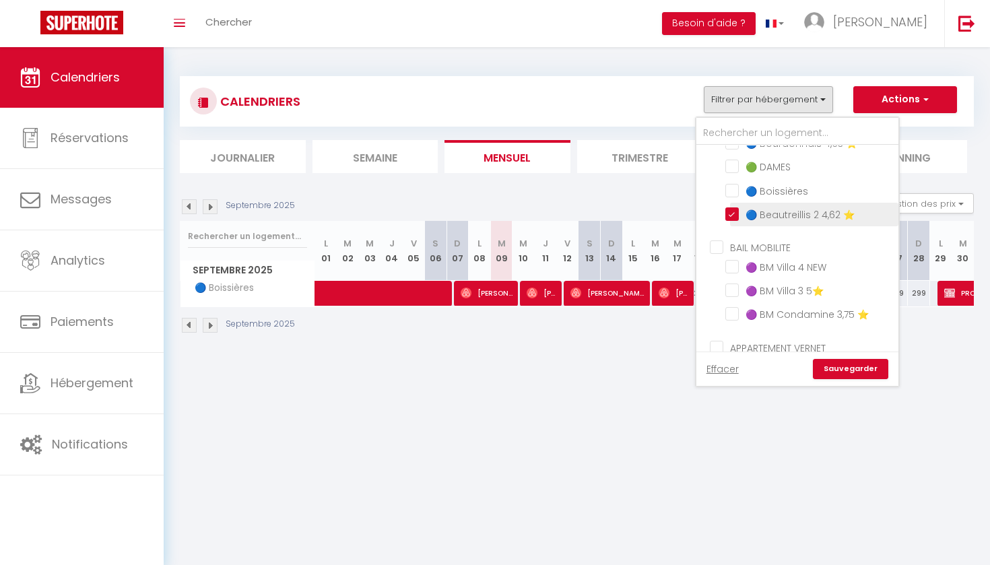
checkbox input "false"
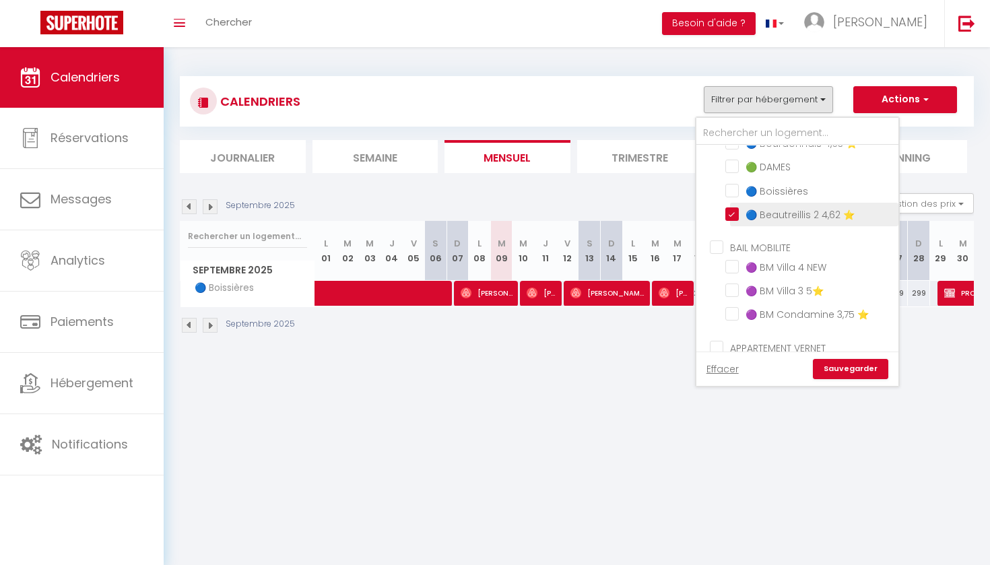
checkbox input "false"
click at [859, 376] on link "Sauvegarder" at bounding box center [850, 369] width 75 height 20
select select "0"
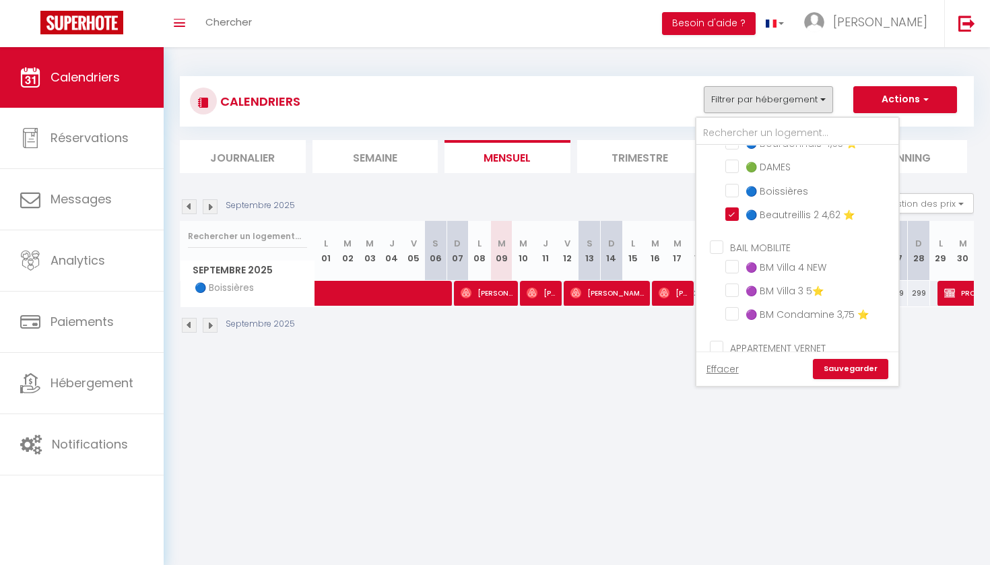
select select "0"
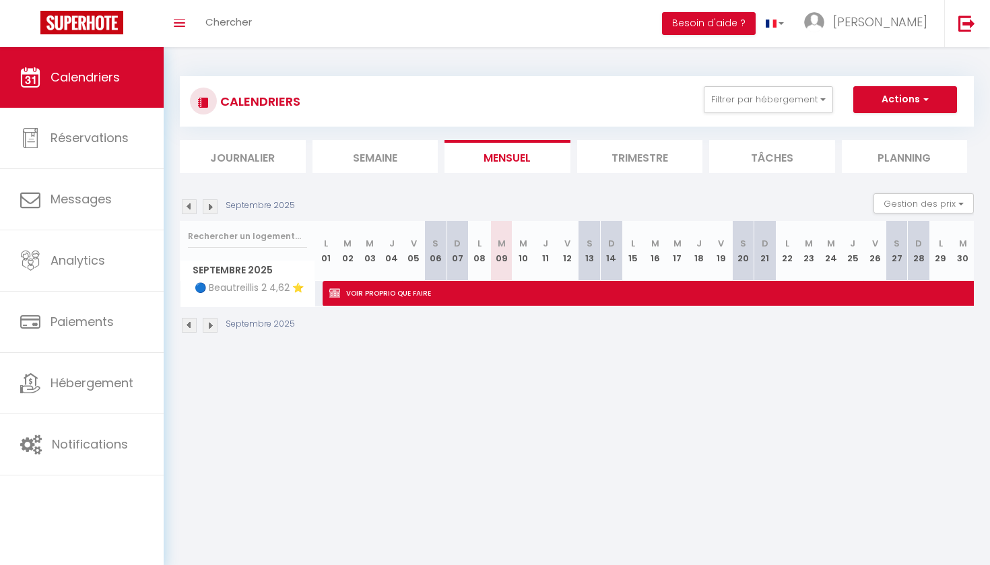
select select "KO"
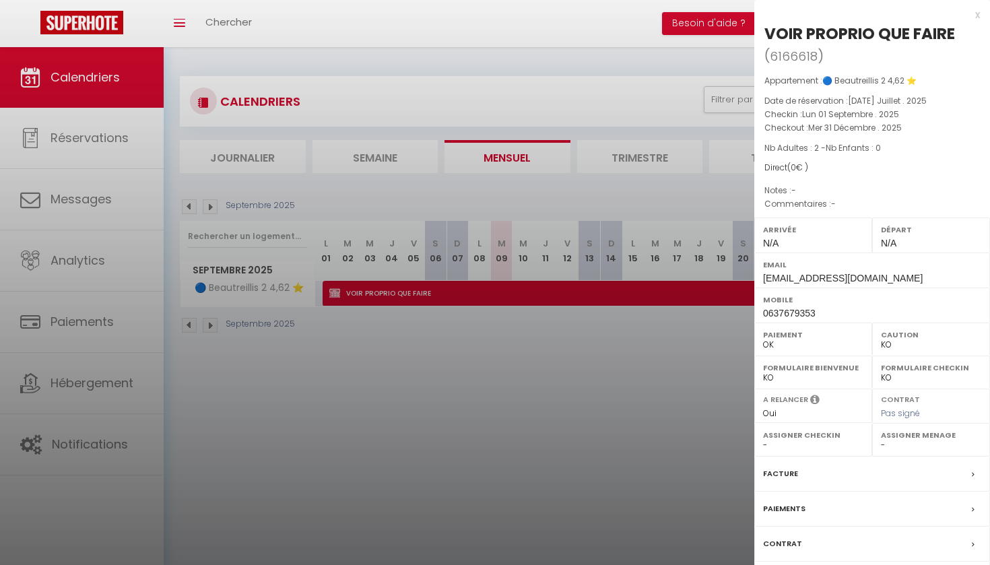
click at [659, 362] on div at bounding box center [495, 282] width 990 height 565
